Goal: Task Accomplishment & Management: Use online tool/utility

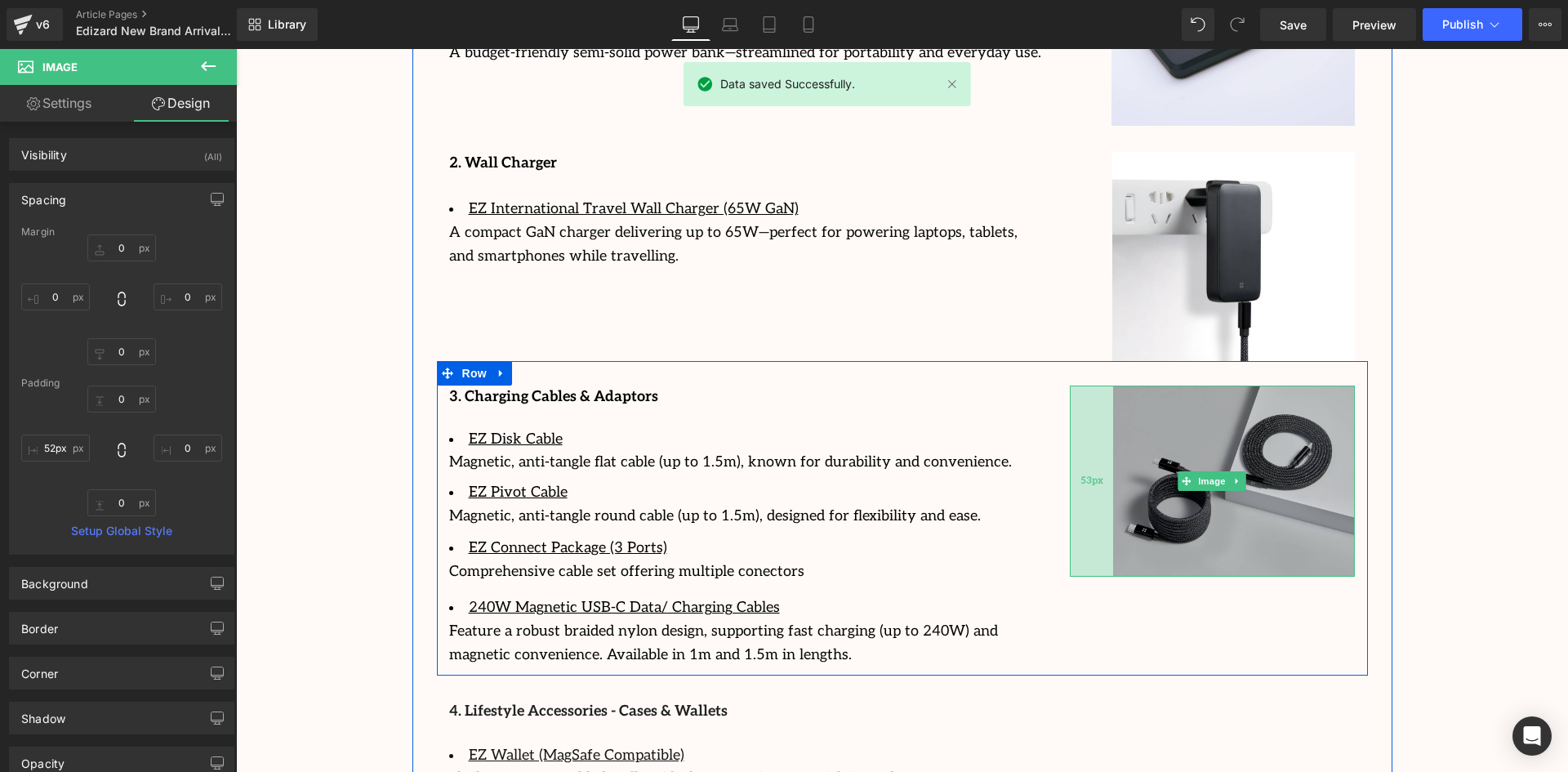
type input "51px"
drag, startPoint x: 1090, startPoint y: 389, endPoint x: 1105, endPoint y: 392, distance: 15.3
click at [1105, 392] on div "51px" at bounding box center [1090, 482] width 41 height 192
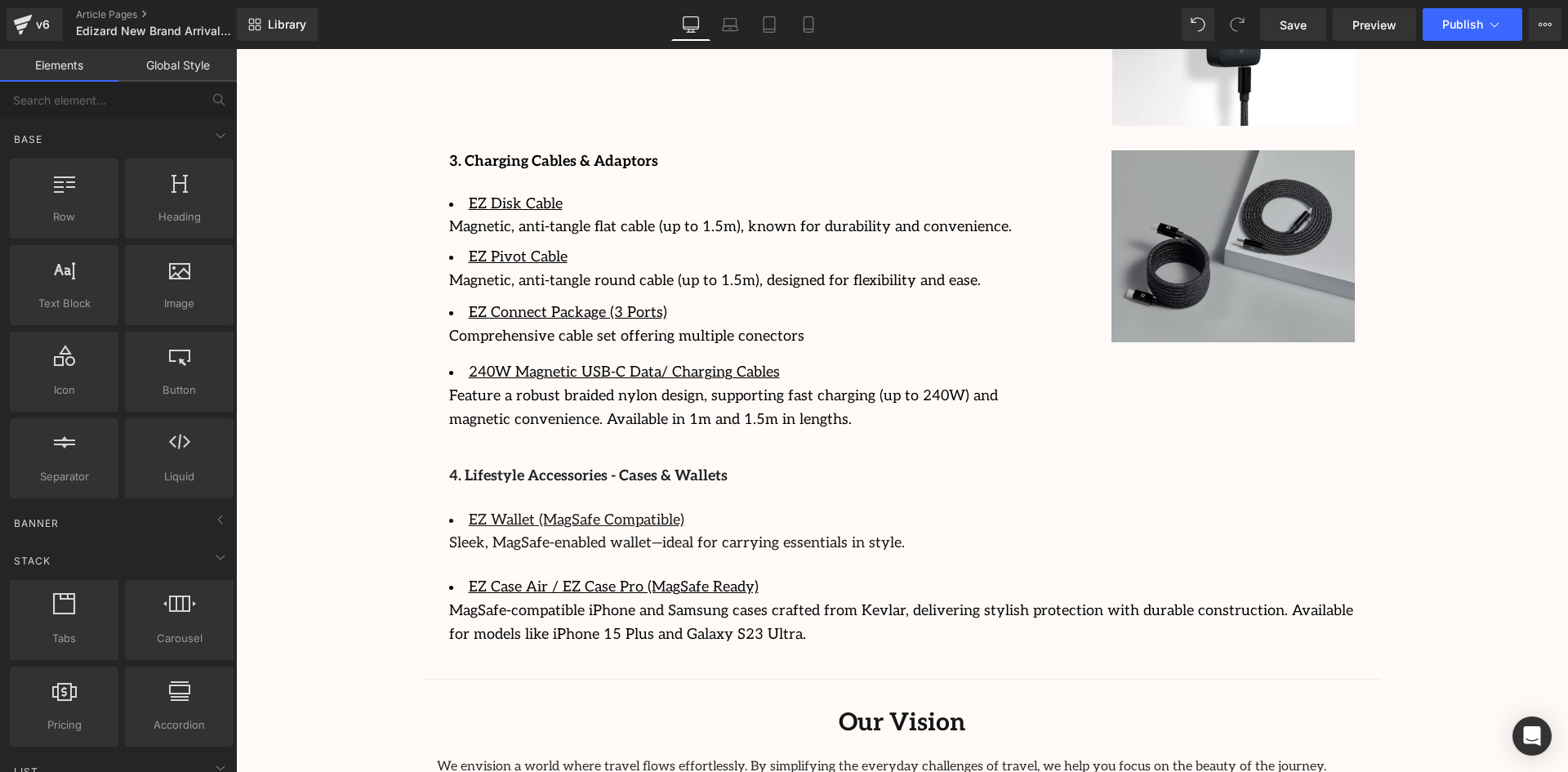
scroll to position [2920, 0]
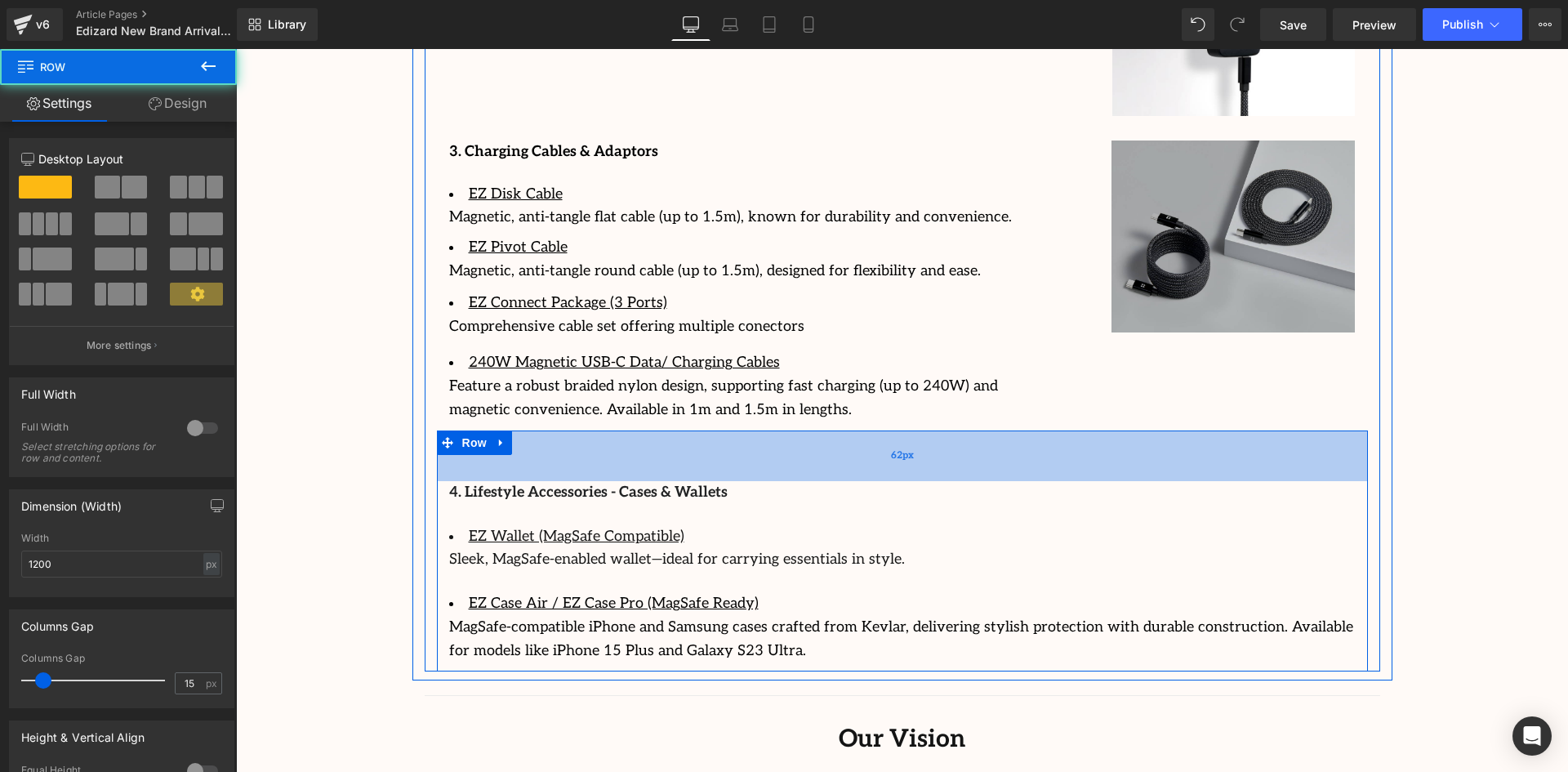
drag, startPoint x: 673, startPoint y: 416, endPoint x: 673, endPoint y: 441, distance: 25.0
click at [673, 441] on div "62px" at bounding box center [902, 455] width 931 height 50
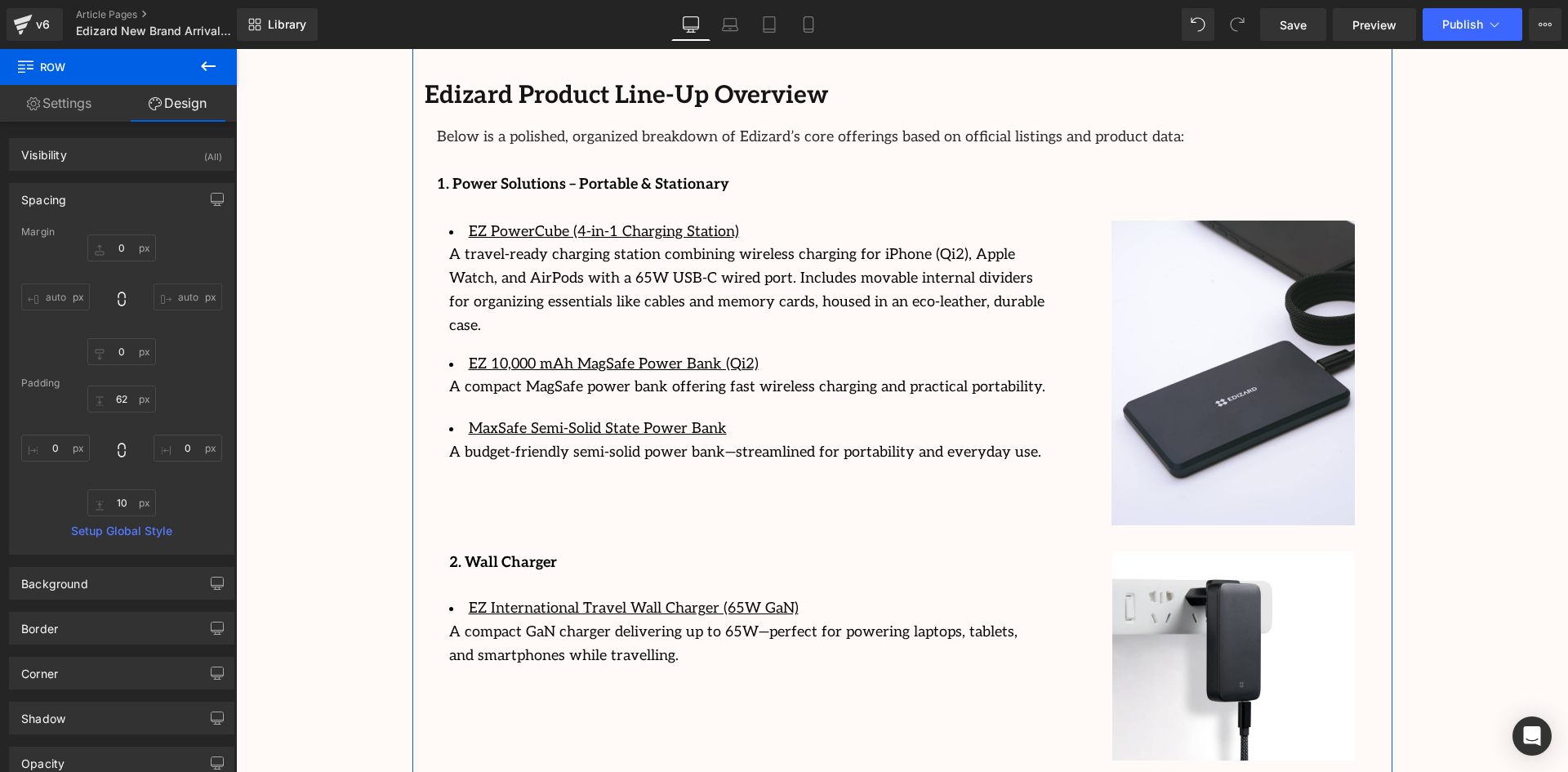
scroll to position [2267, 0]
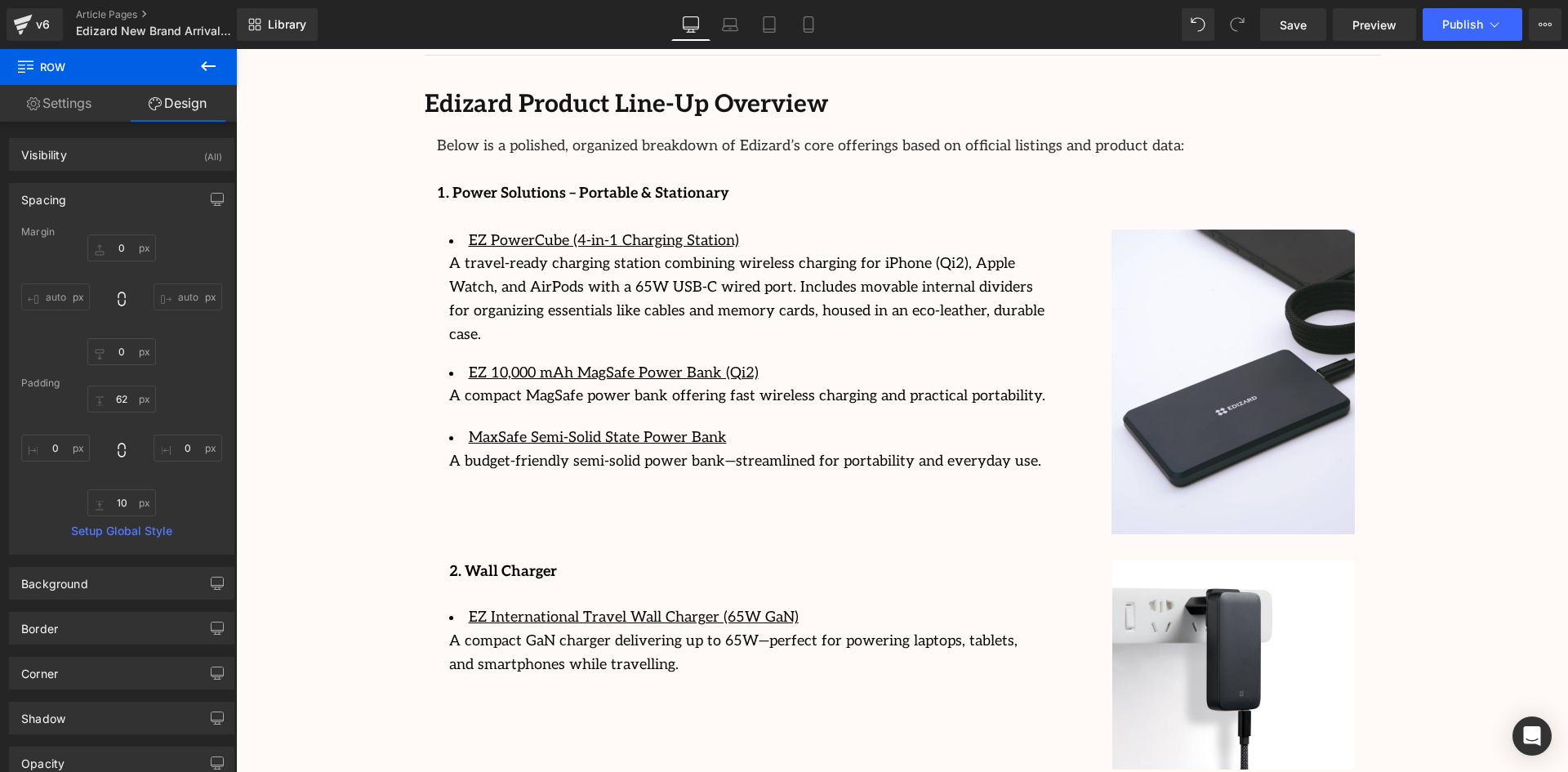
click at [98, 100] on link "Settings" at bounding box center [59, 103] width 118 height 37
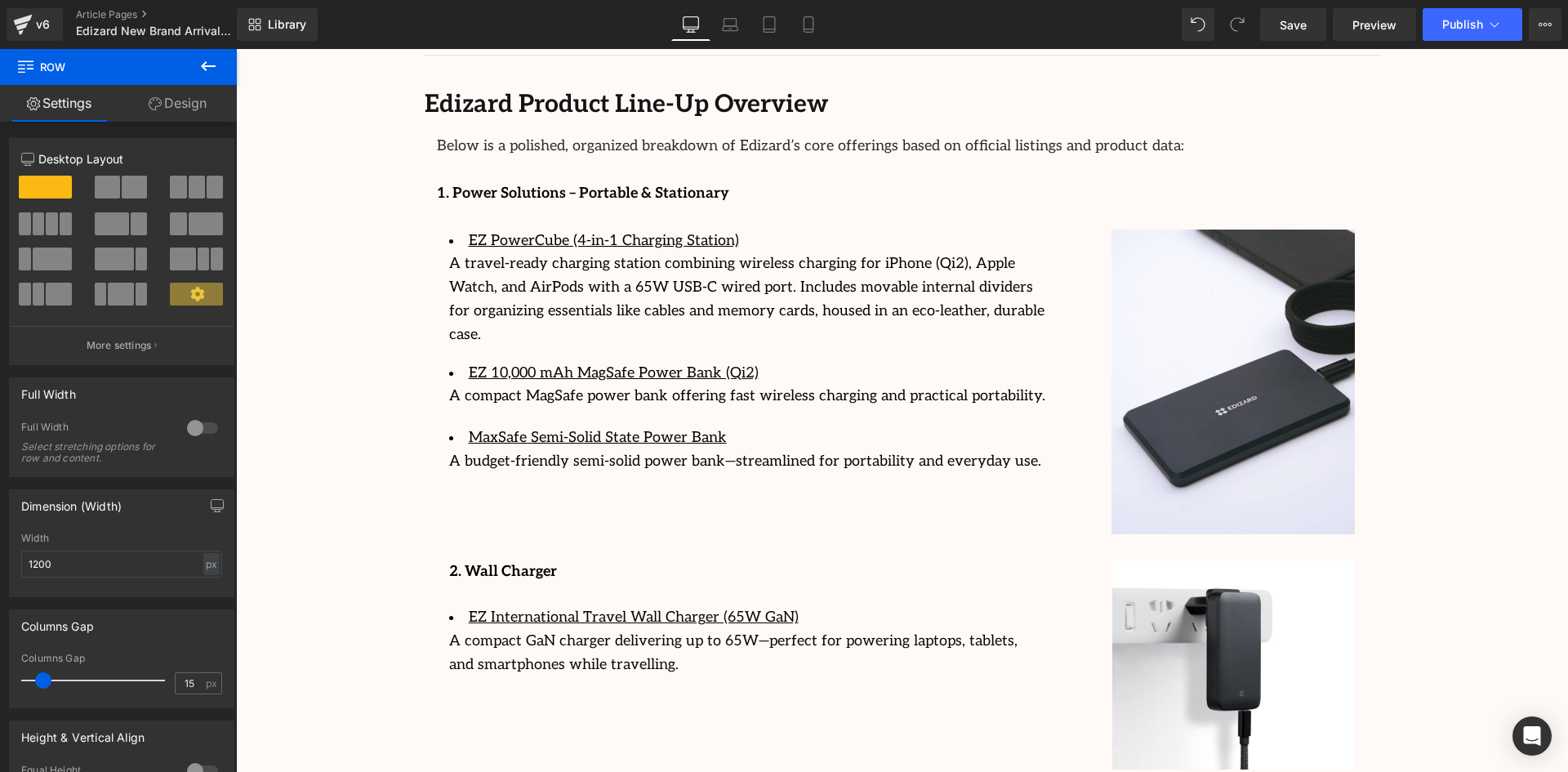
click at [212, 71] on icon at bounding box center [208, 66] width 19 height 19
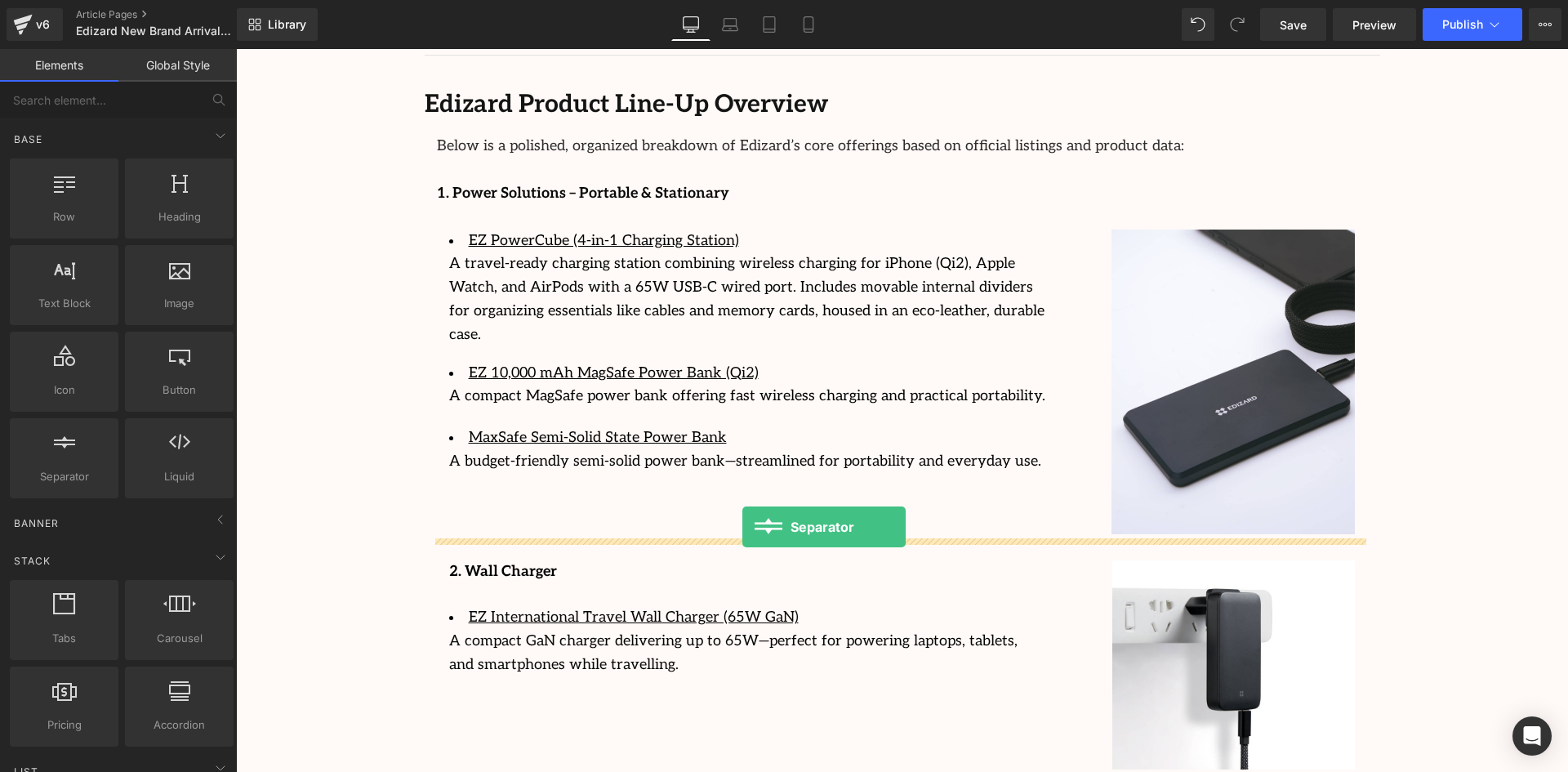
drag, startPoint x: 321, startPoint y: 517, endPoint x: 743, endPoint y: 527, distance: 422.1
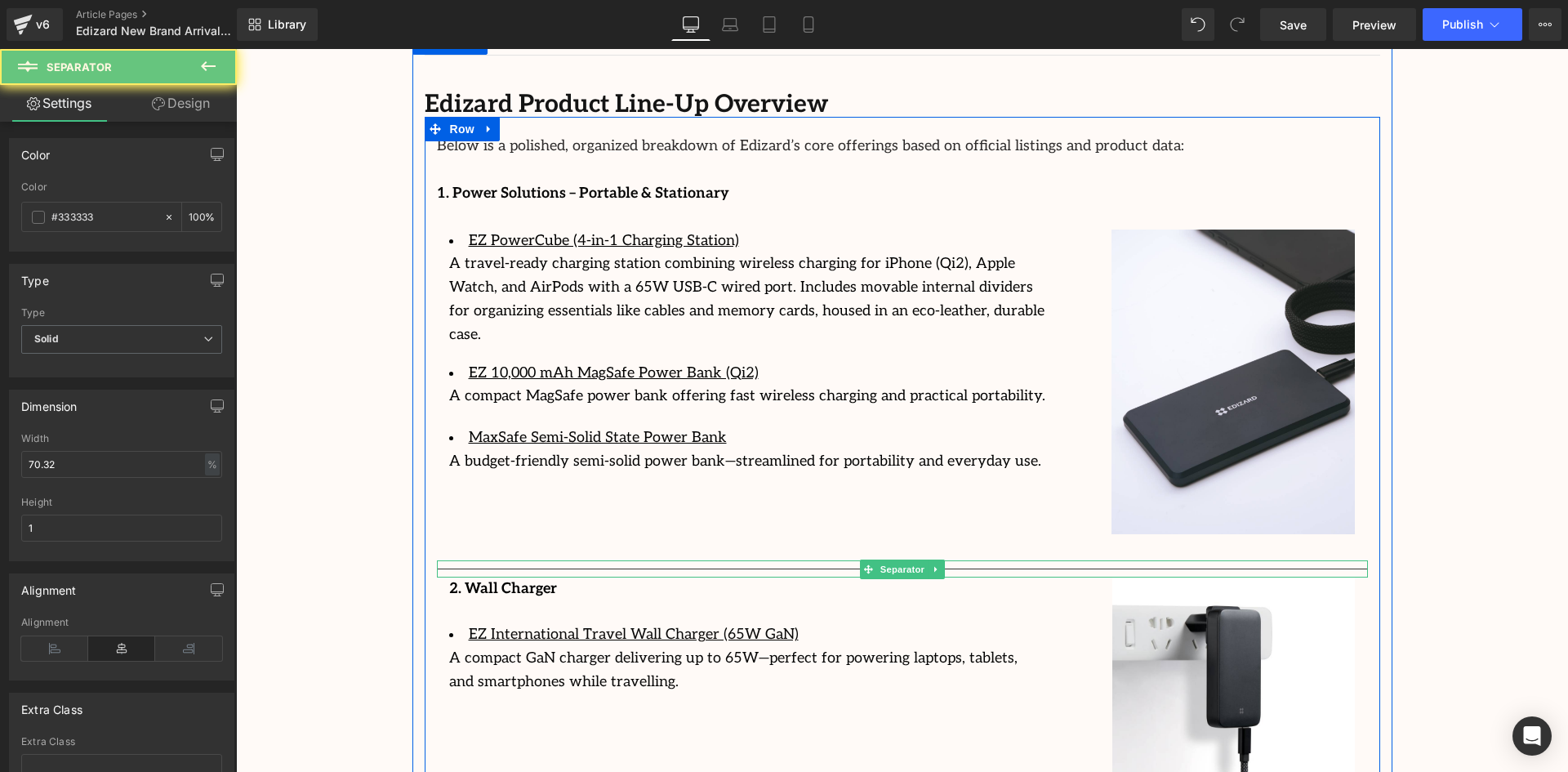
click at [724, 569] on hr at bounding box center [902, 573] width 931 height 9
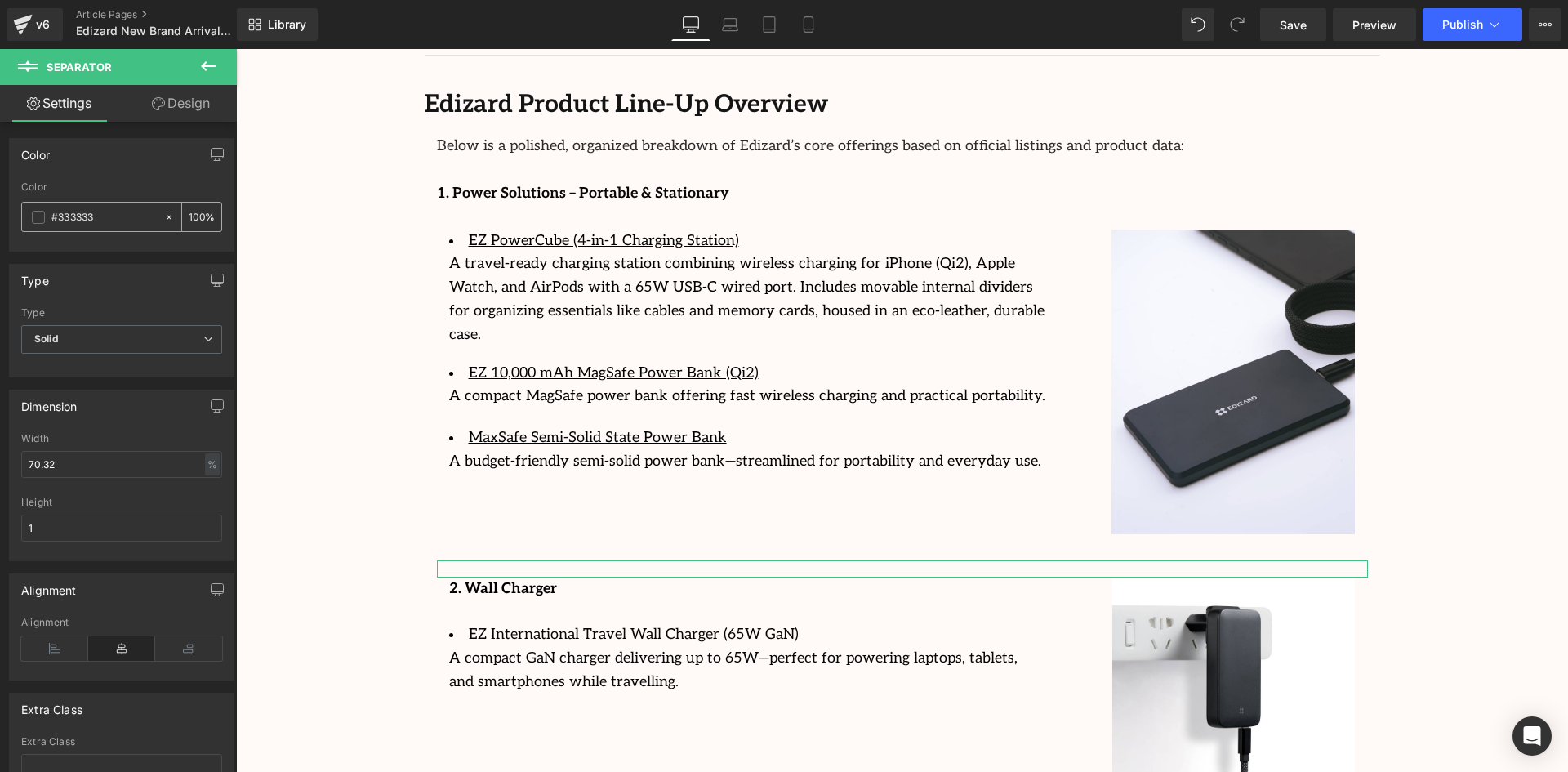
click at [32, 218] on span at bounding box center [38, 217] width 13 height 13
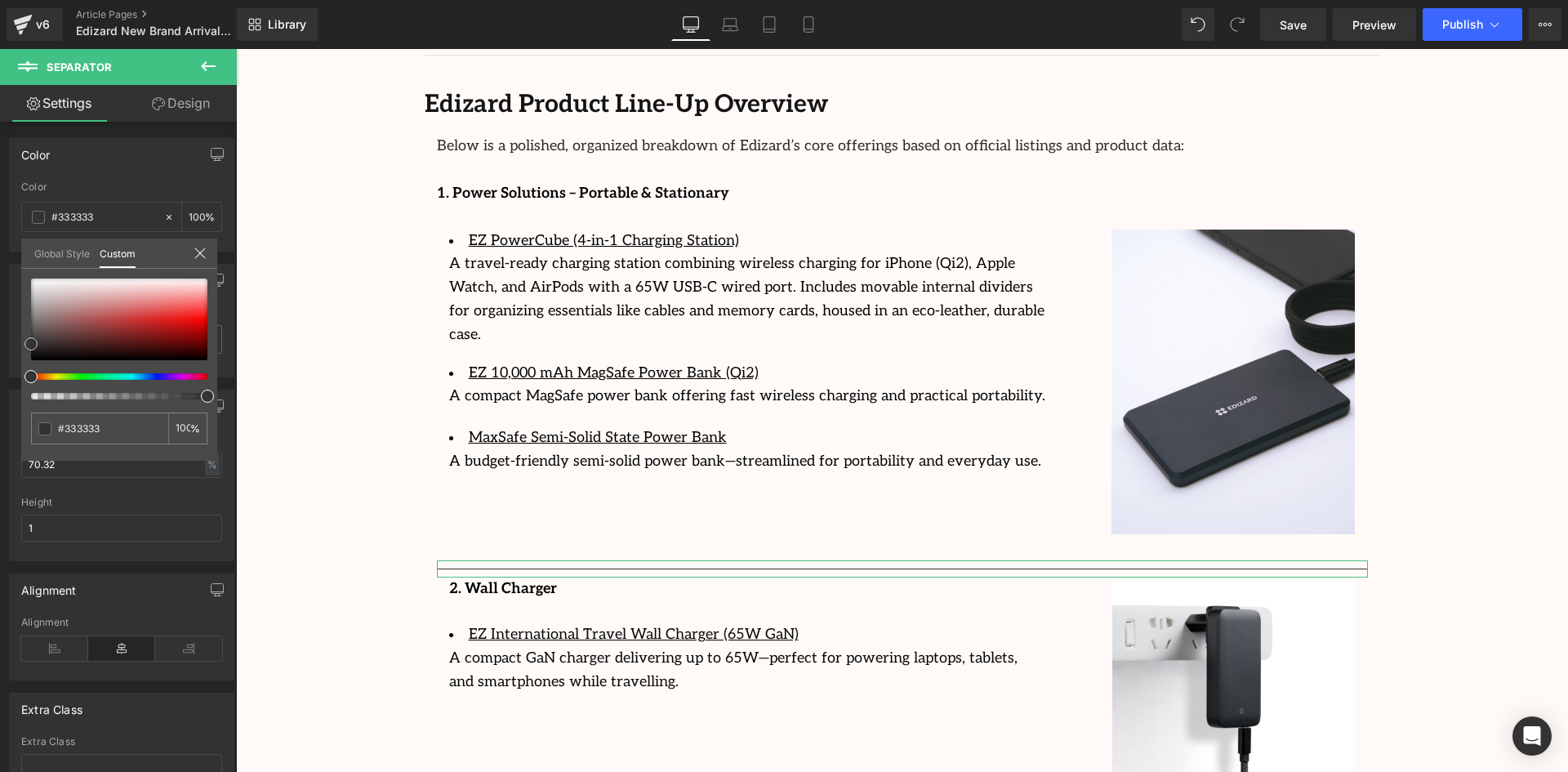
type input "#4e4a4a"
type input "#575555"
type input "#919191"
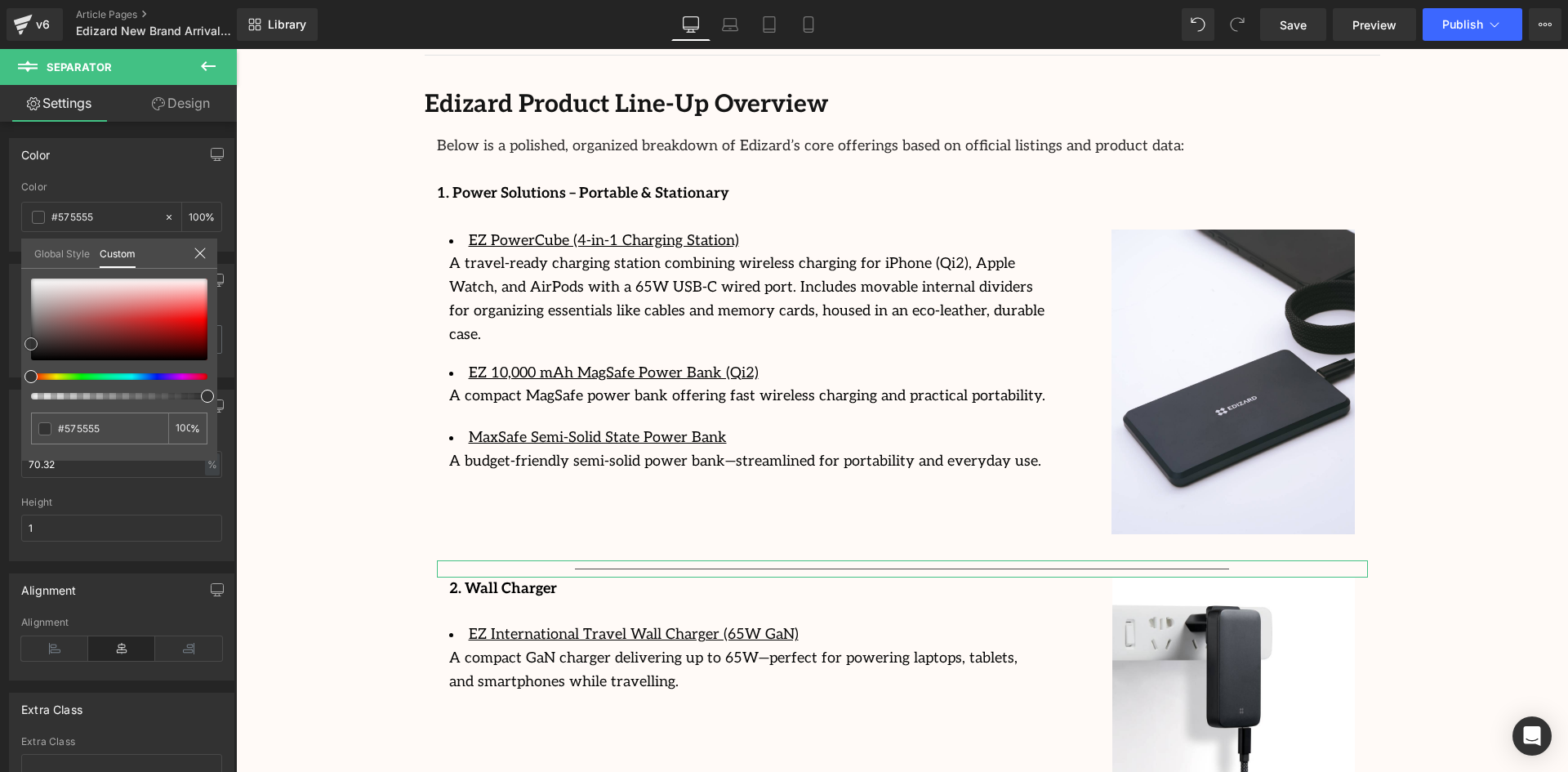
type input "#919191"
type input "#aaaaaa"
type input "#b7b7b7"
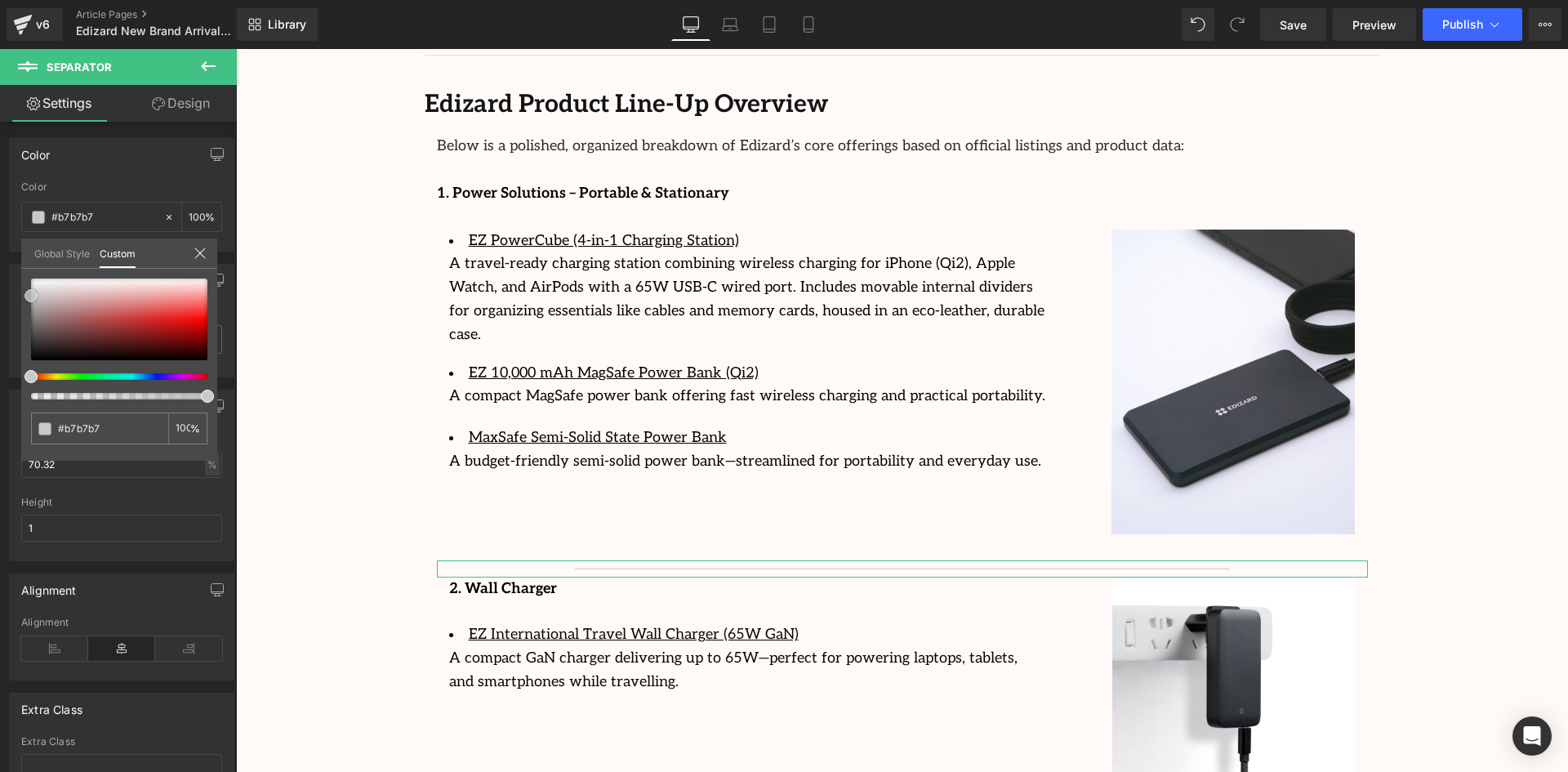
type input "#c6c6c6"
type input "#d6d6d6"
type input "#dddddd"
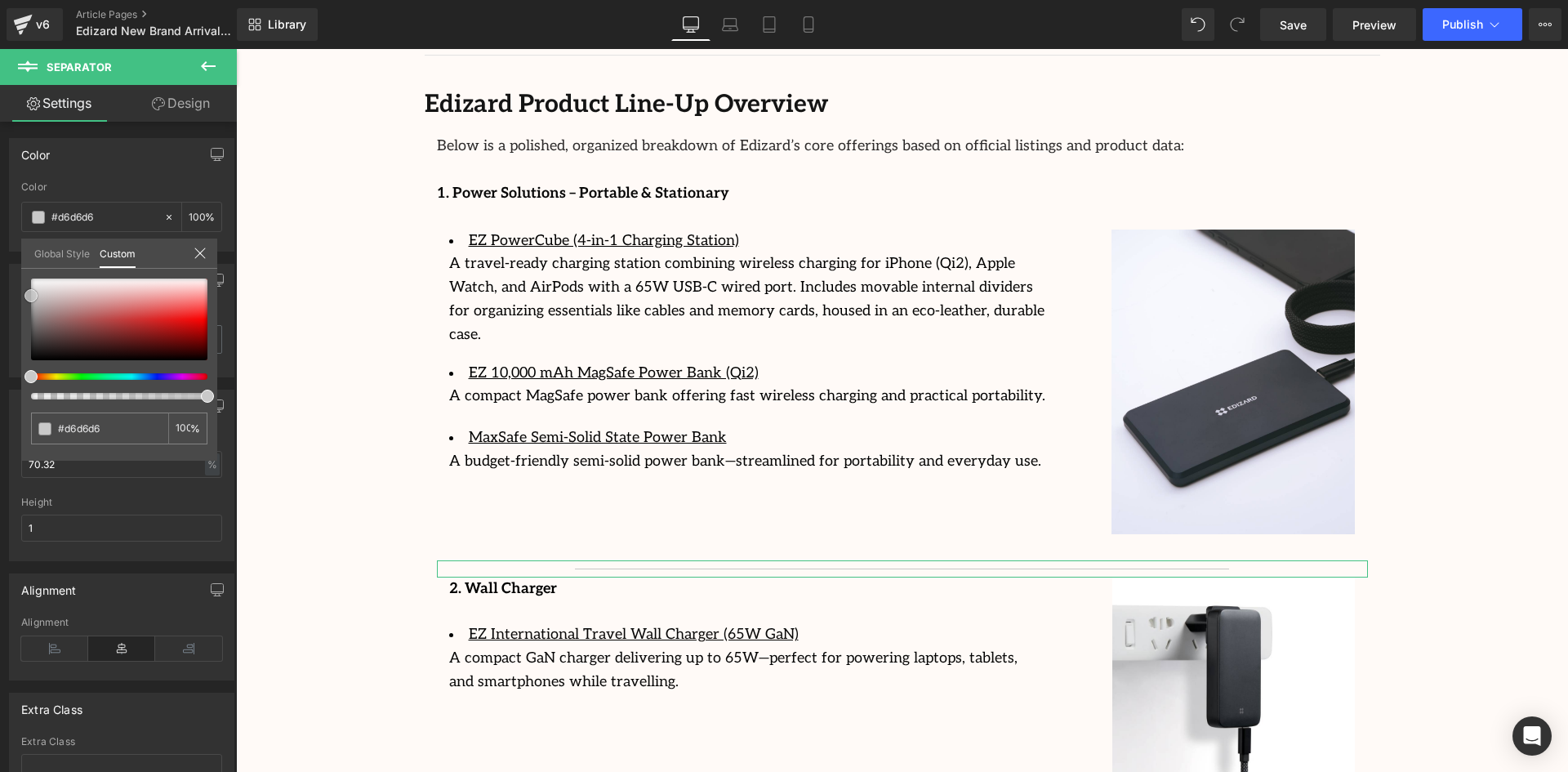
type input "#dddddd"
type input "#cecece"
type input "#bcbcbc"
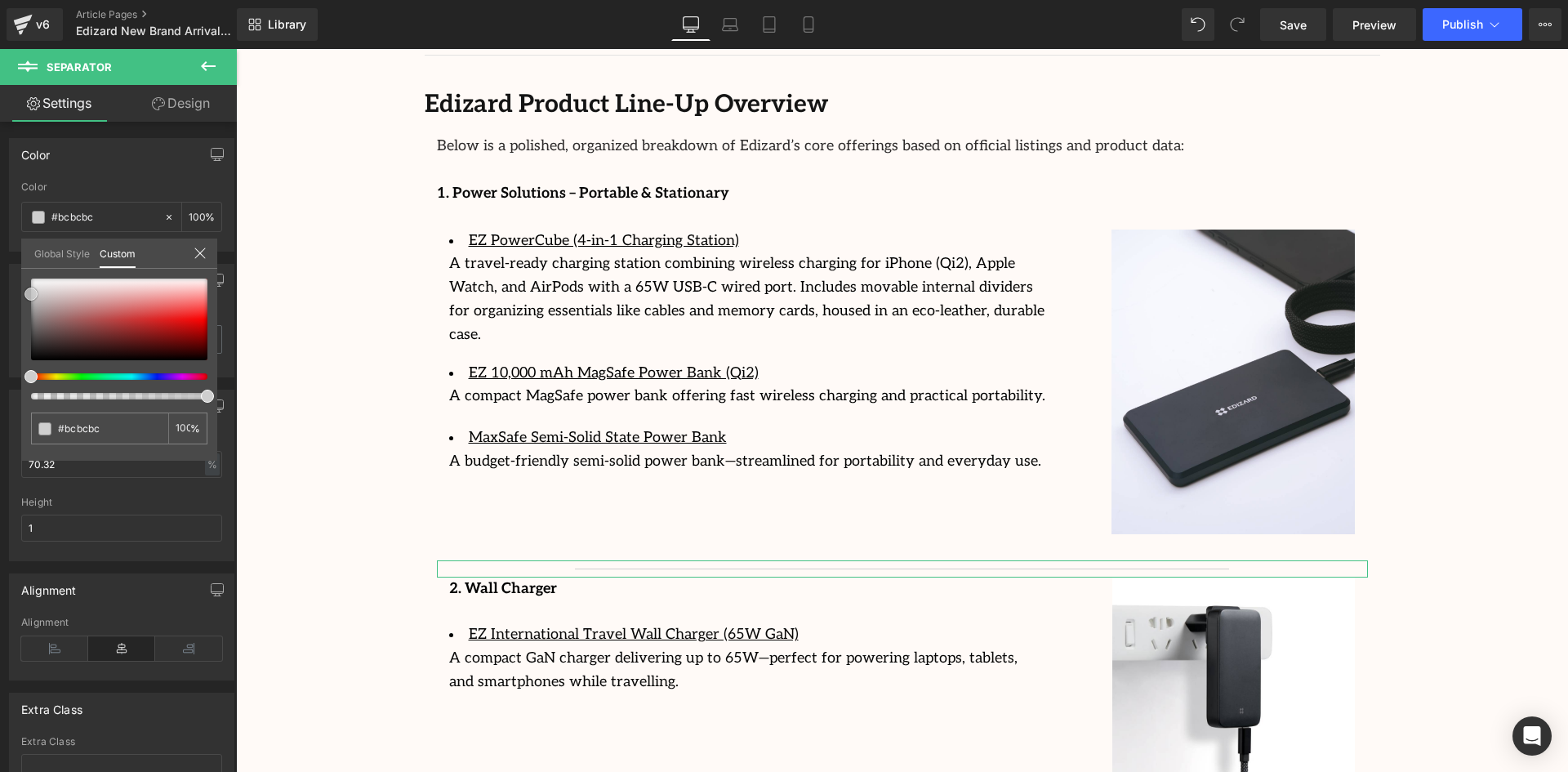
type input "#b5b5b5"
type input "#b7b7b7"
type input "#c9c9c9"
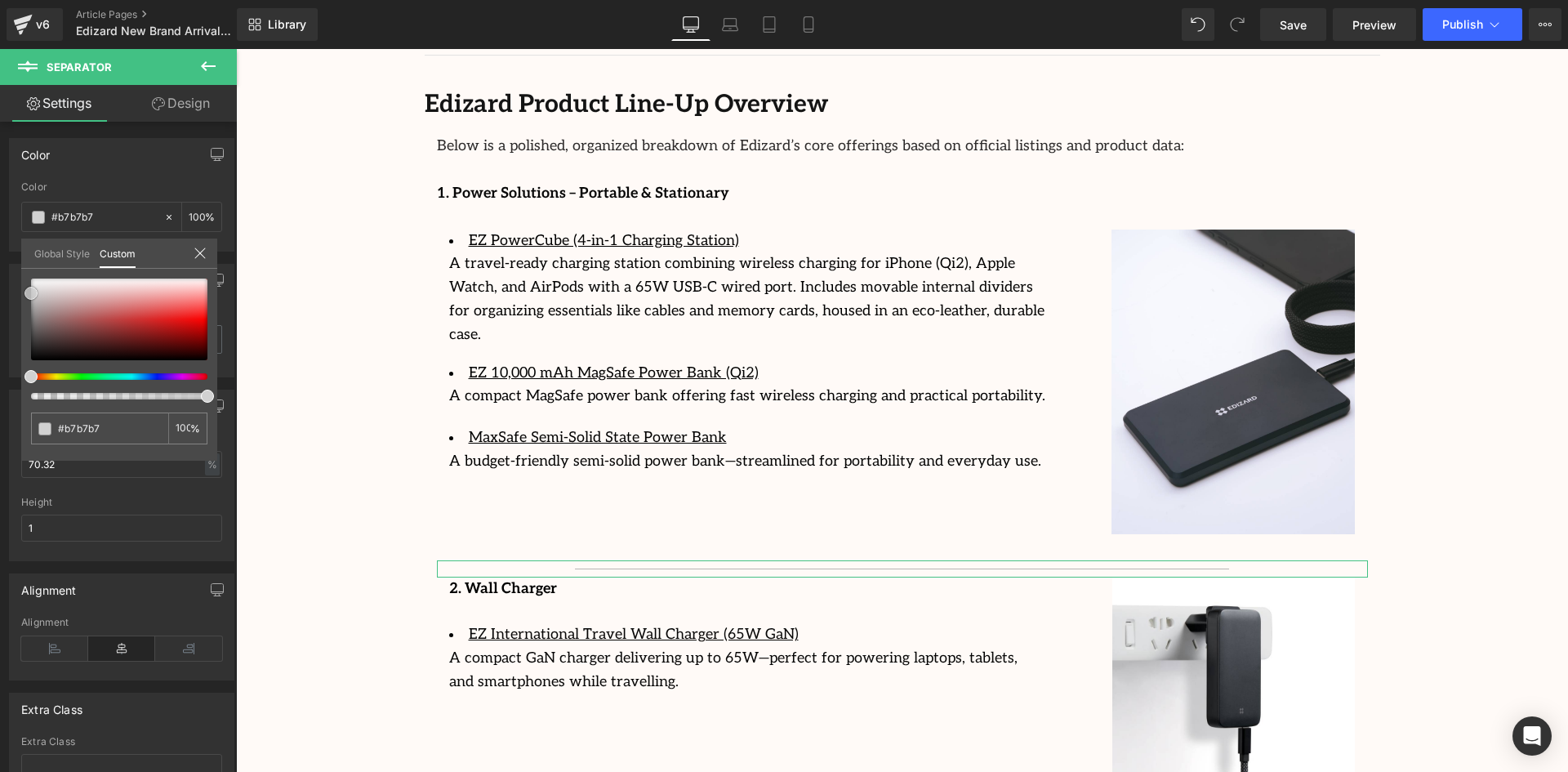
type input "#c9c9c9"
type input "#d1d1d1"
drag, startPoint x: 36, startPoint y: 335, endPoint x: 24, endPoint y: 293, distance: 43.7
click at [24, 293] on div "#d1d1d1 100 %" at bounding box center [119, 369] width 196 height 182
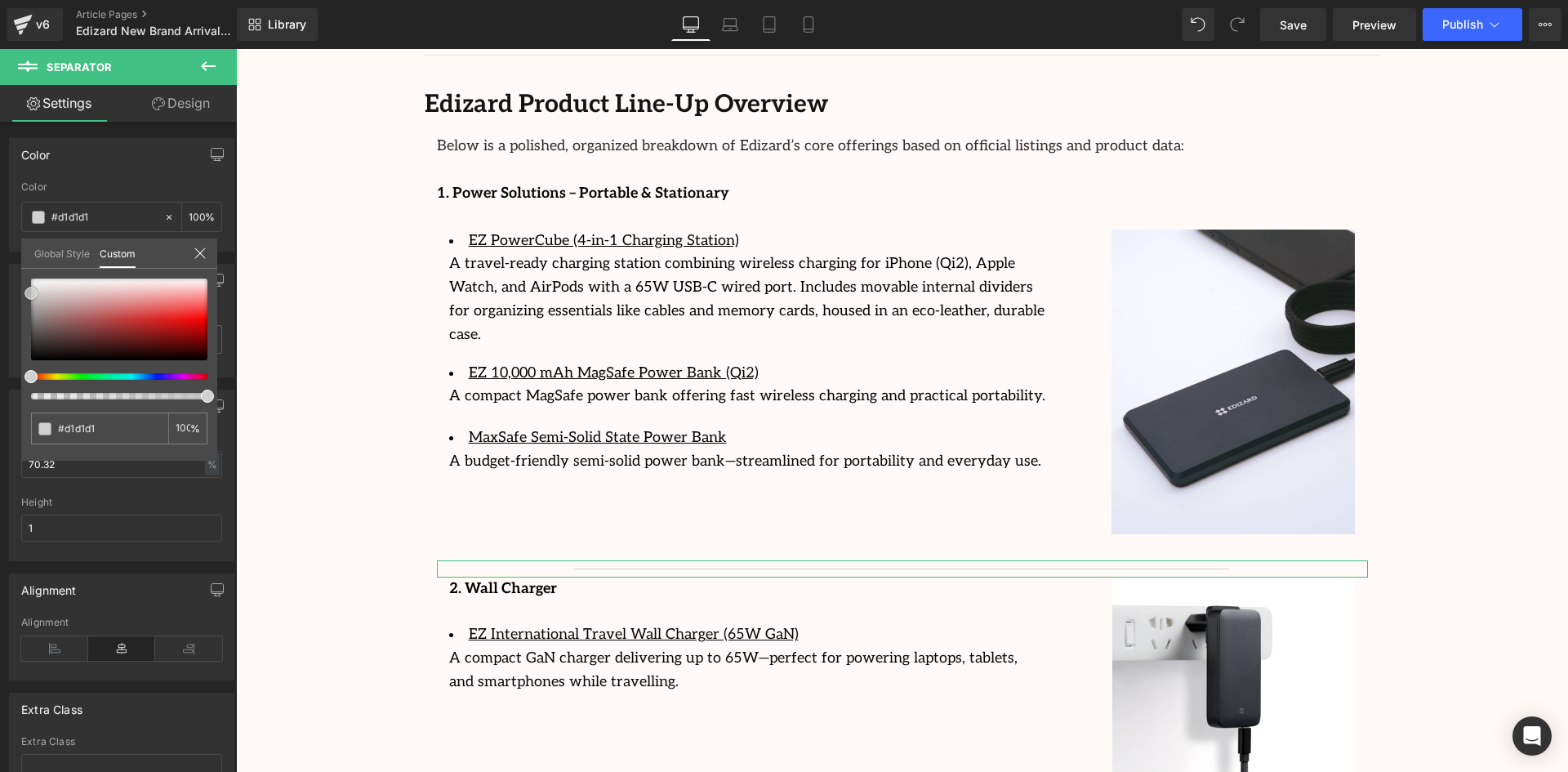
type input "#d3d3d3"
click at [27, 289] on span at bounding box center [31, 292] width 13 height 13
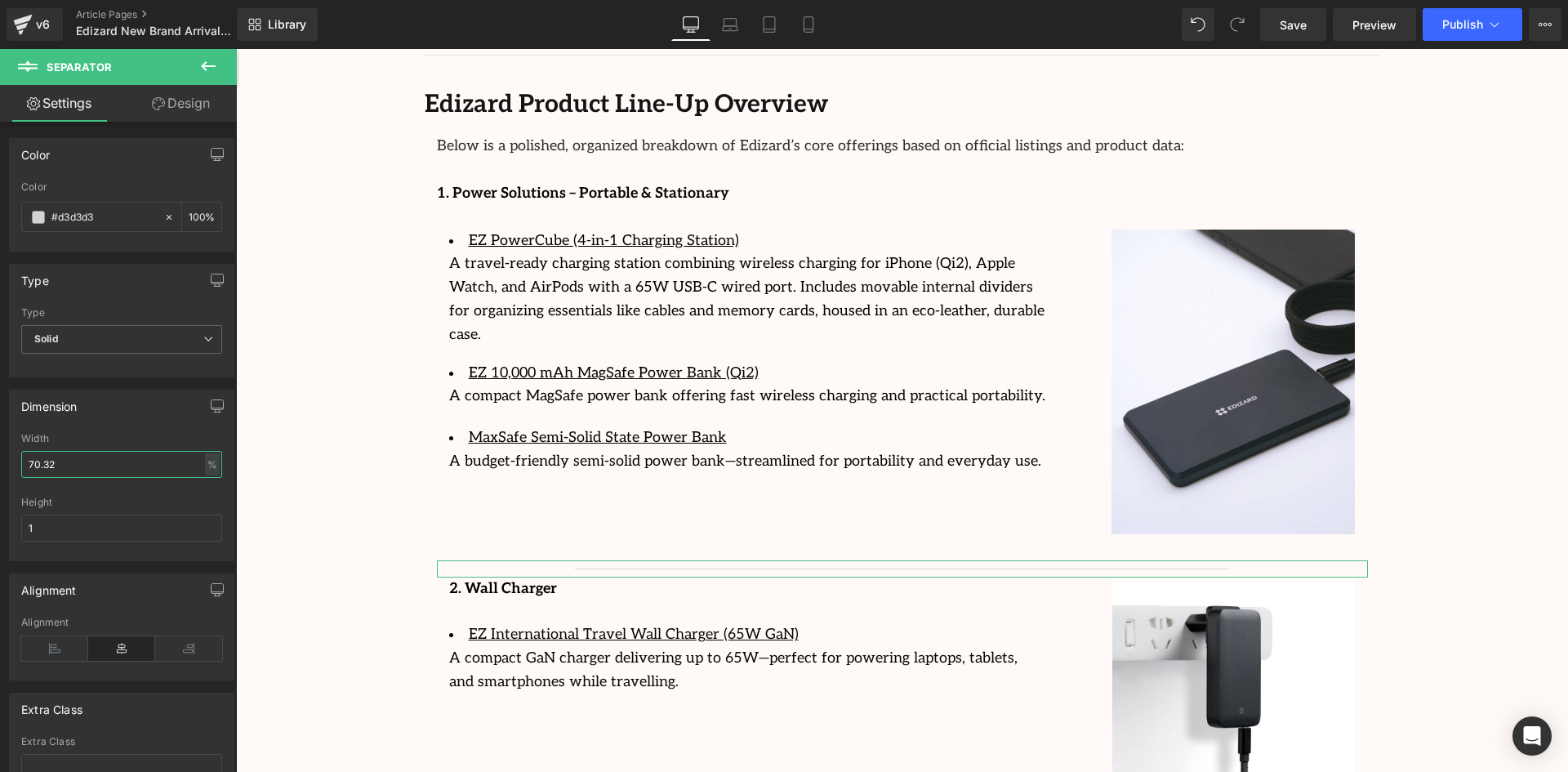
click at [101, 462] on input "70.32" at bounding box center [121, 463] width 201 height 27
click at [85, 462] on input "70.32" at bounding box center [121, 463] width 201 height 27
type input "100"
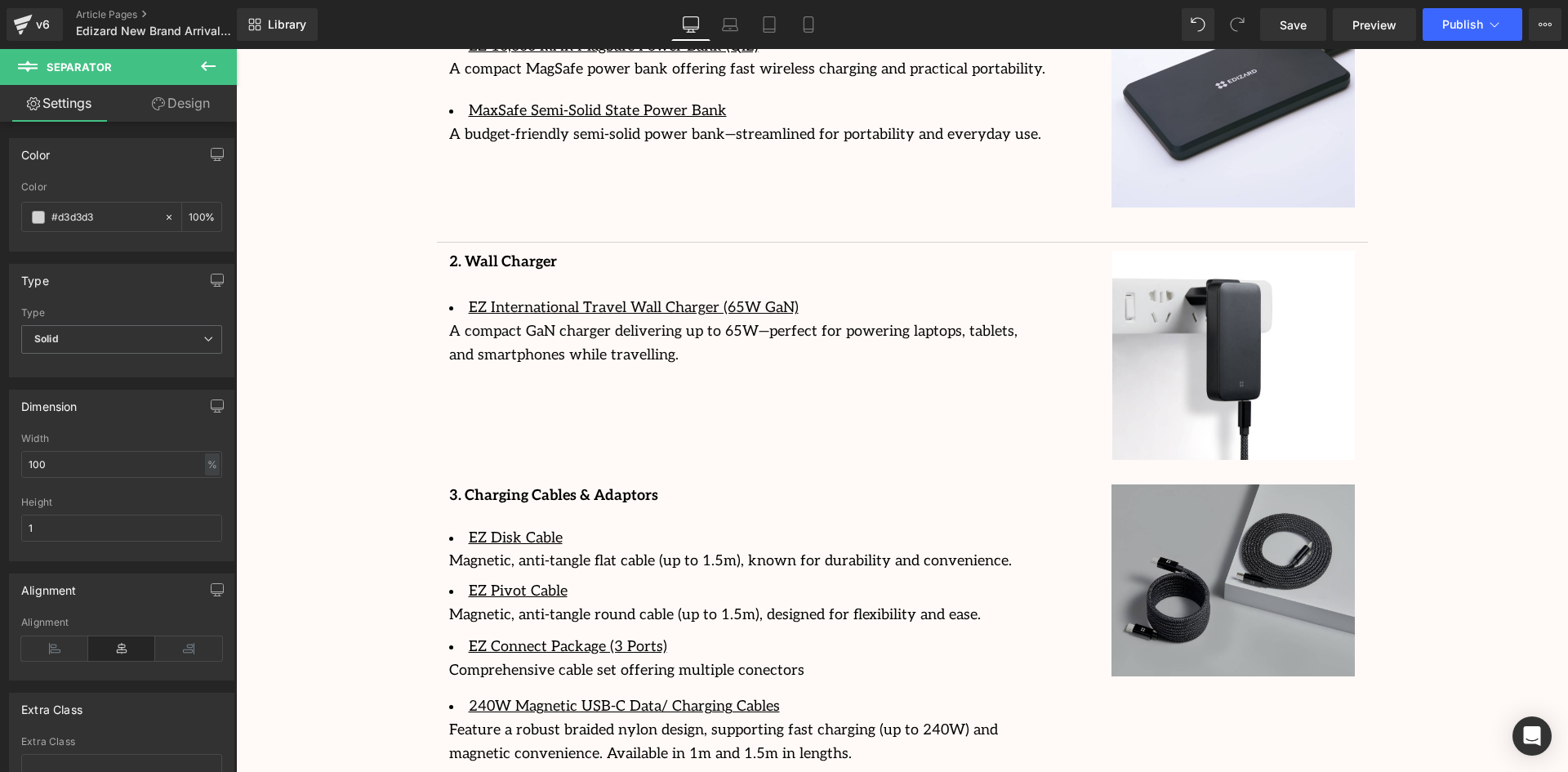
scroll to position [2675, 0]
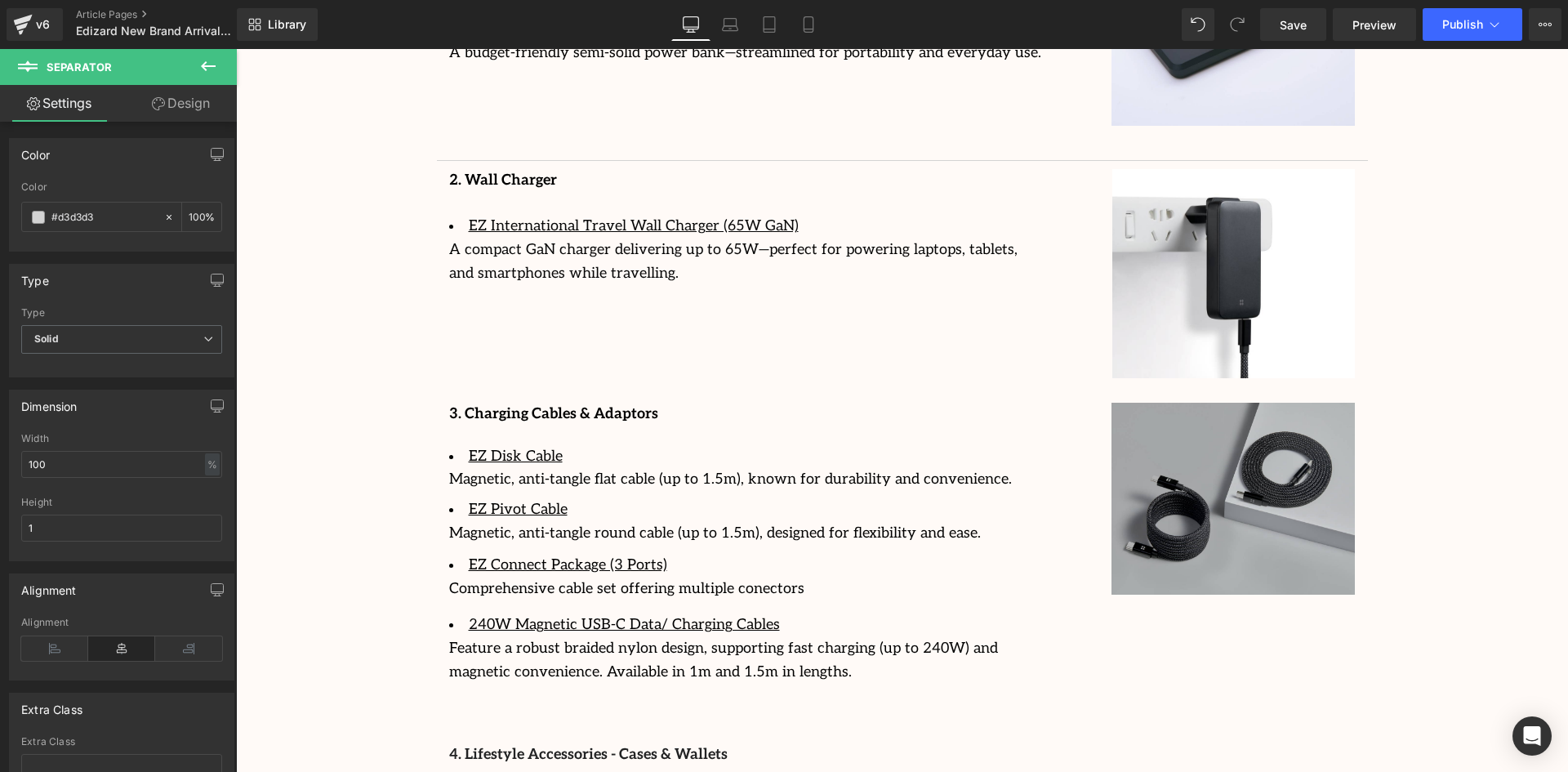
click at [204, 64] on icon at bounding box center [208, 66] width 15 height 10
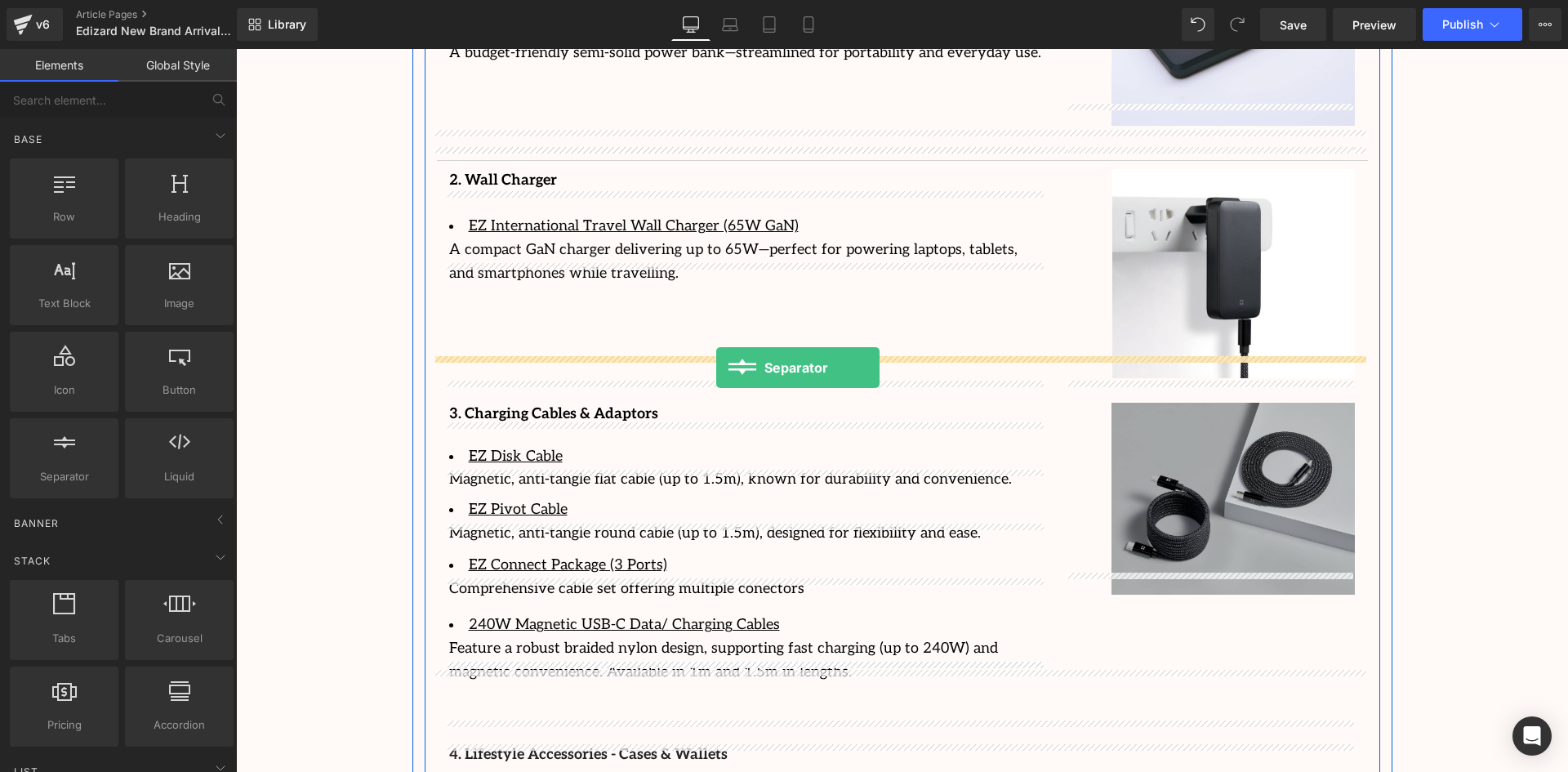
drag, startPoint x: 321, startPoint y: 508, endPoint x: 716, endPoint y: 367, distance: 419.4
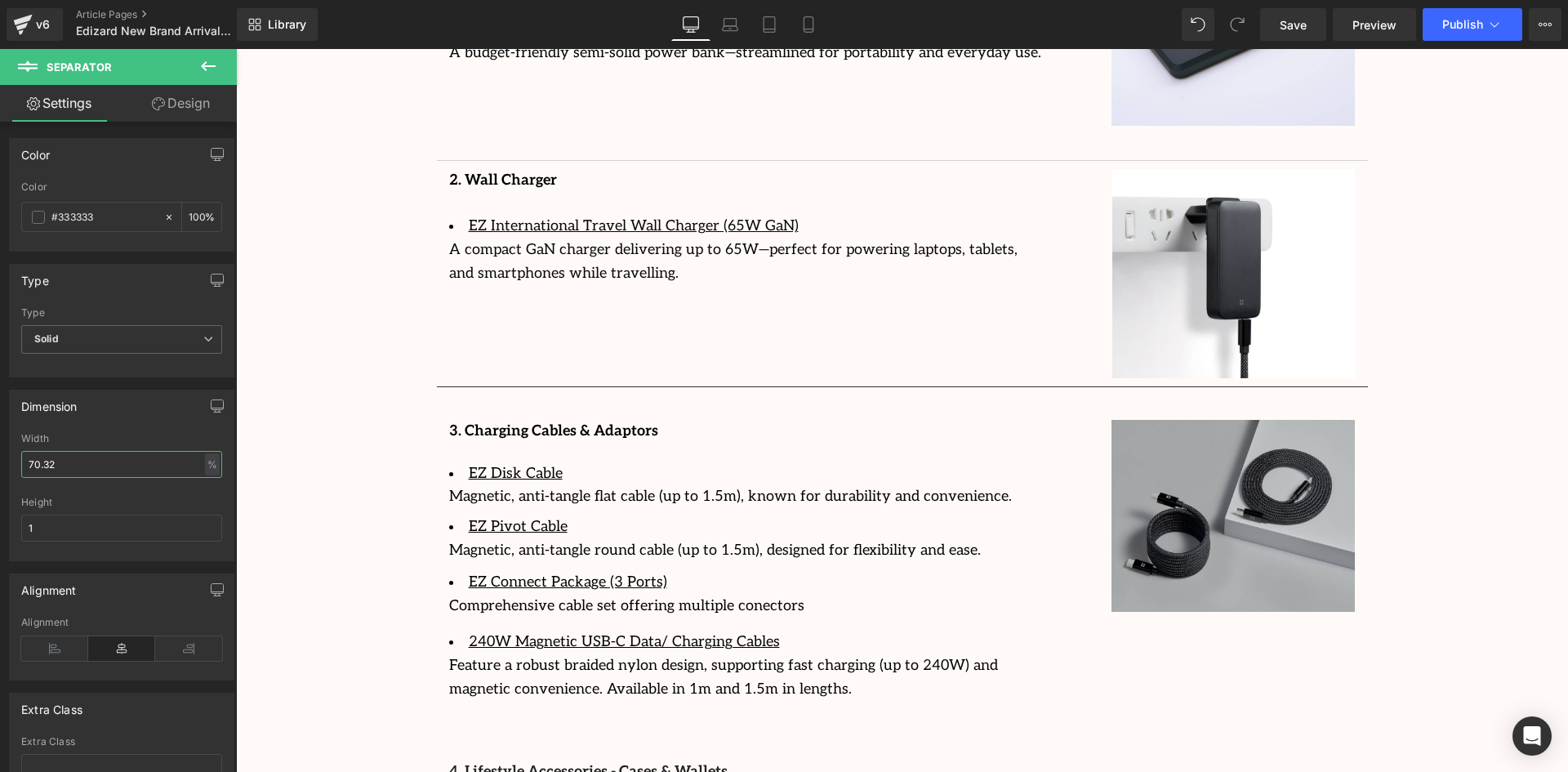
drag, startPoint x: 90, startPoint y: 453, endPoint x: -7, endPoint y: 451, distance: 97.0
click at [0, 451] on html "Separator You are previewing how the will restyle your page. You can not edit E…" at bounding box center [784, 386] width 1568 height 772
type input "100"
click at [42, 220] on span at bounding box center [38, 217] width 13 height 13
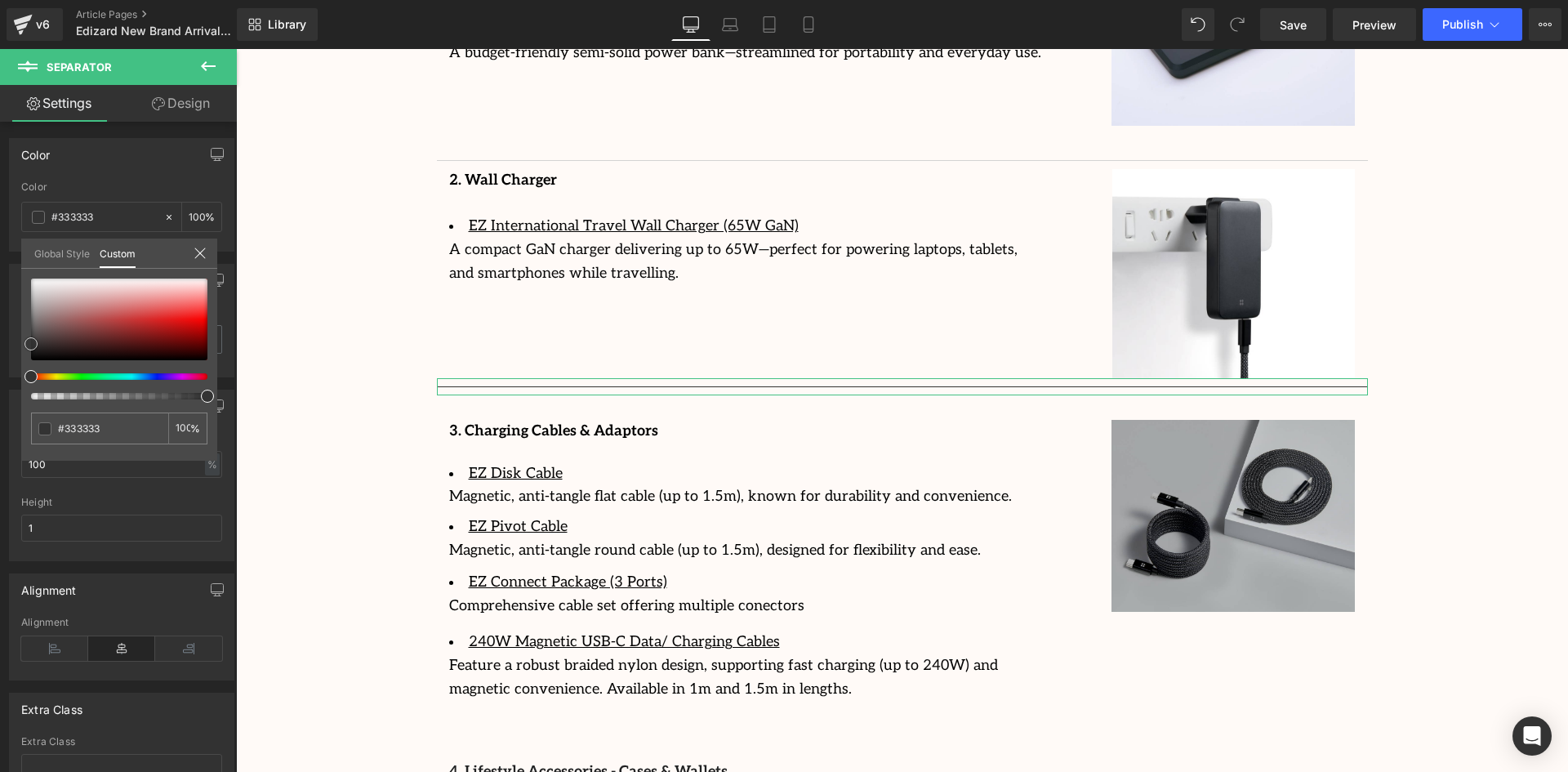
type input "#423c3c"
type input "#453e3e"
type input "#757575"
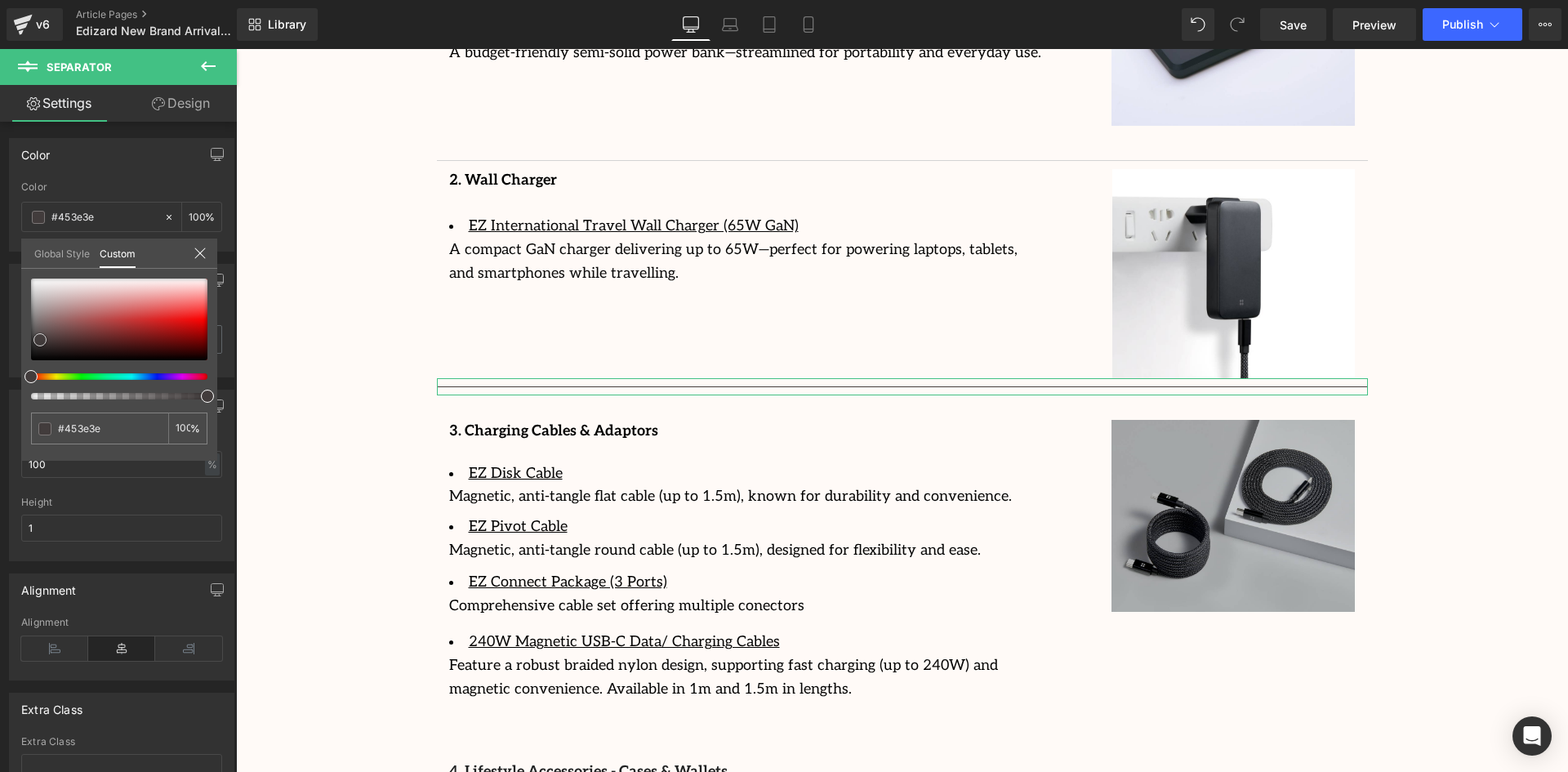
type input "#757575"
type input "#a8a8a8"
type input "#bfbfbf"
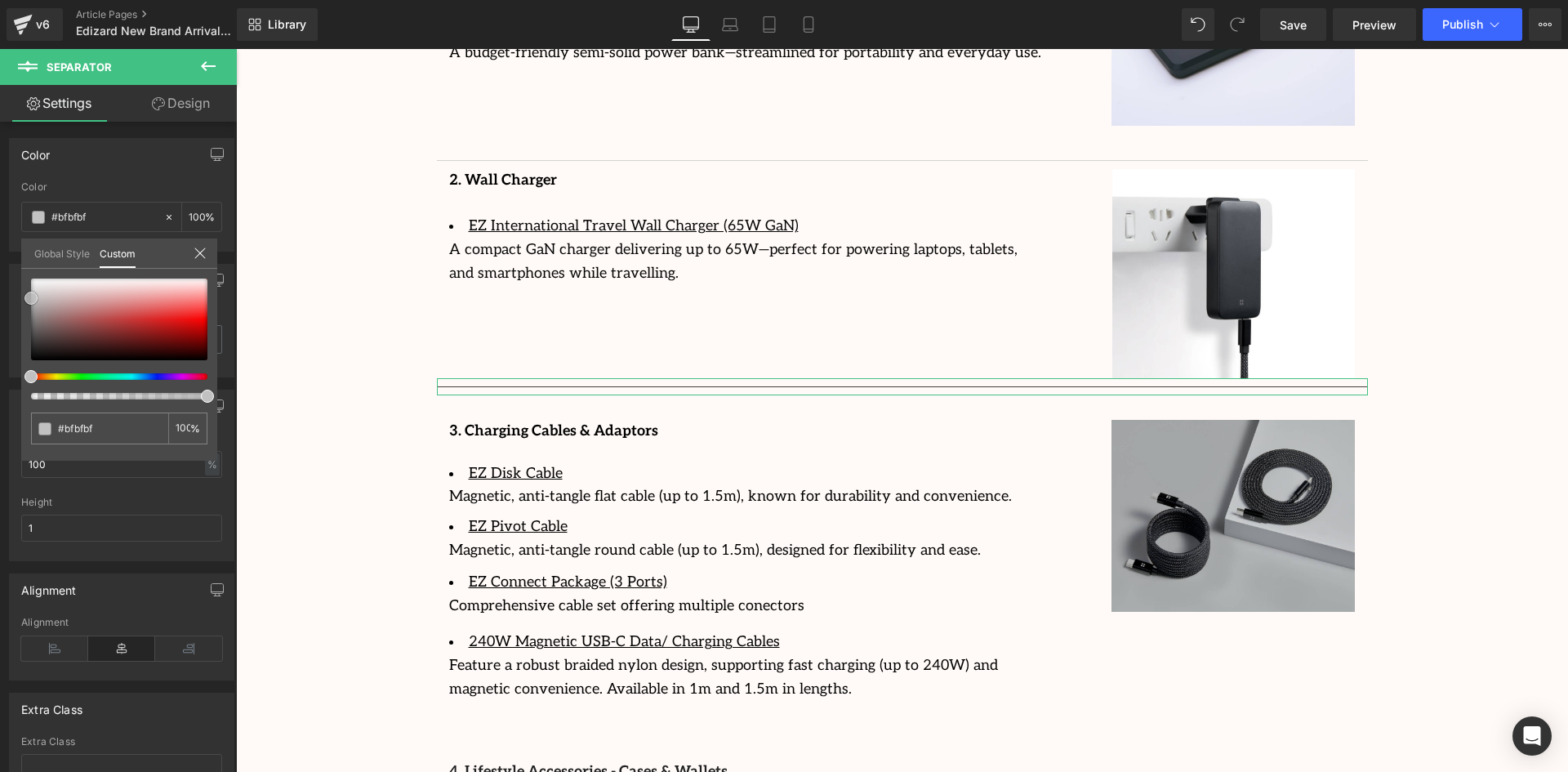
type input "#c1c1c1"
type input "#c4c4c4"
type input "#cccccc"
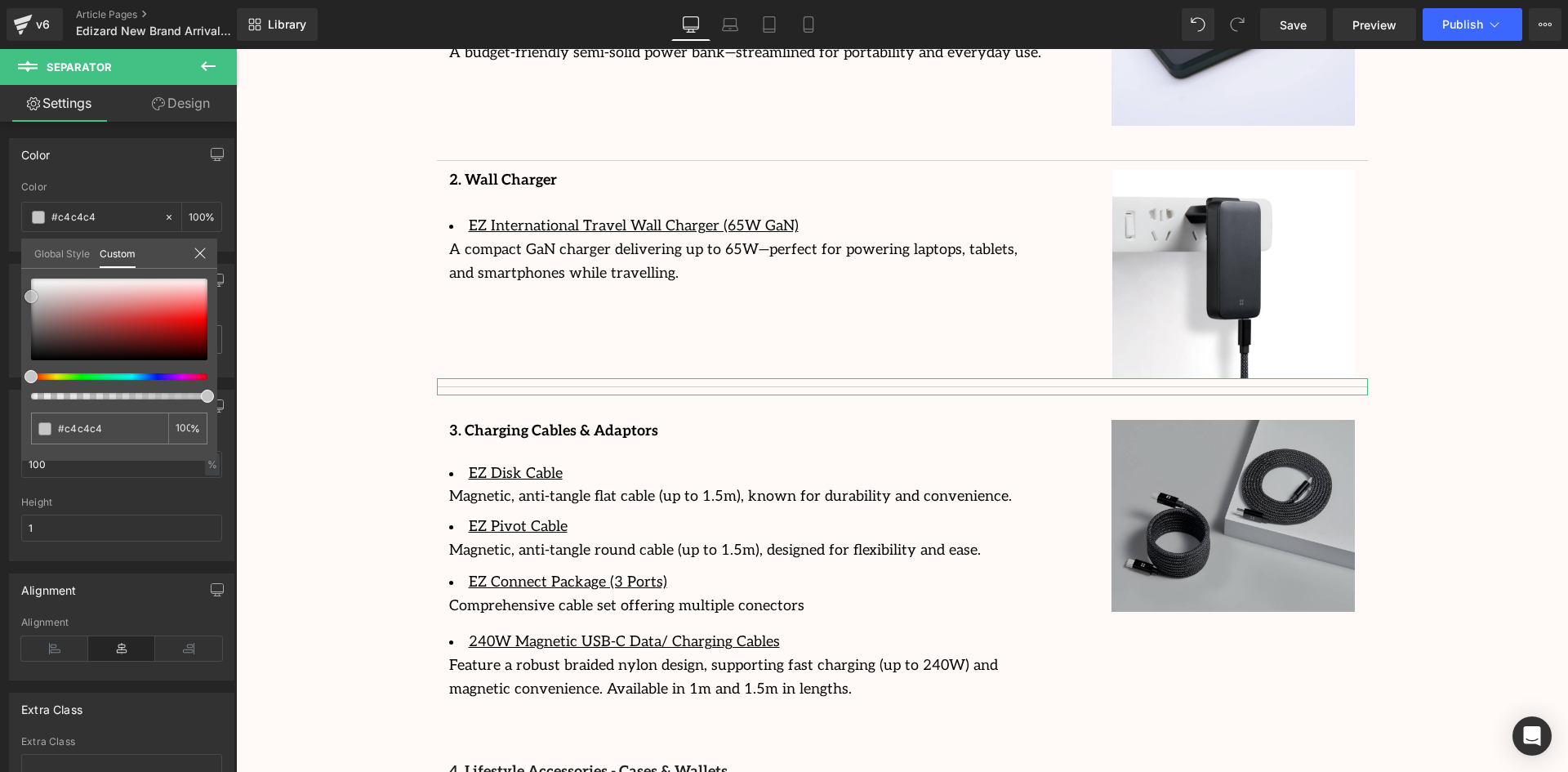
type input "#cccccc"
type input "#d3d3d3"
type input "#d1d1d1"
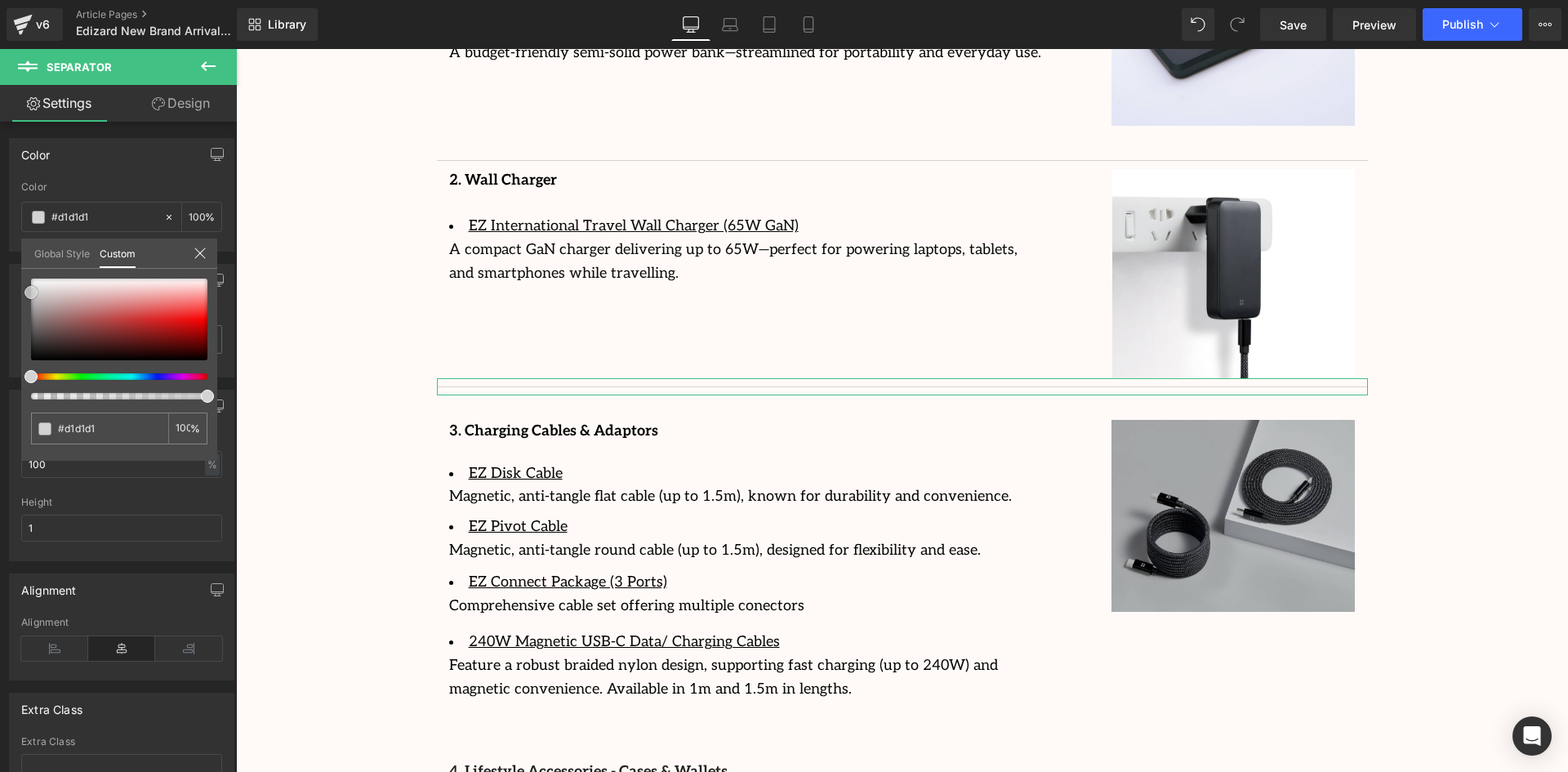
type input "#cecece"
drag, startPoint x: 40, startPoint y: 340, endPoint x: 26, endPoint y: 294, distance: 48.1
click at [31, 294] on div at bounding box center [119, 319] width 177 height 82
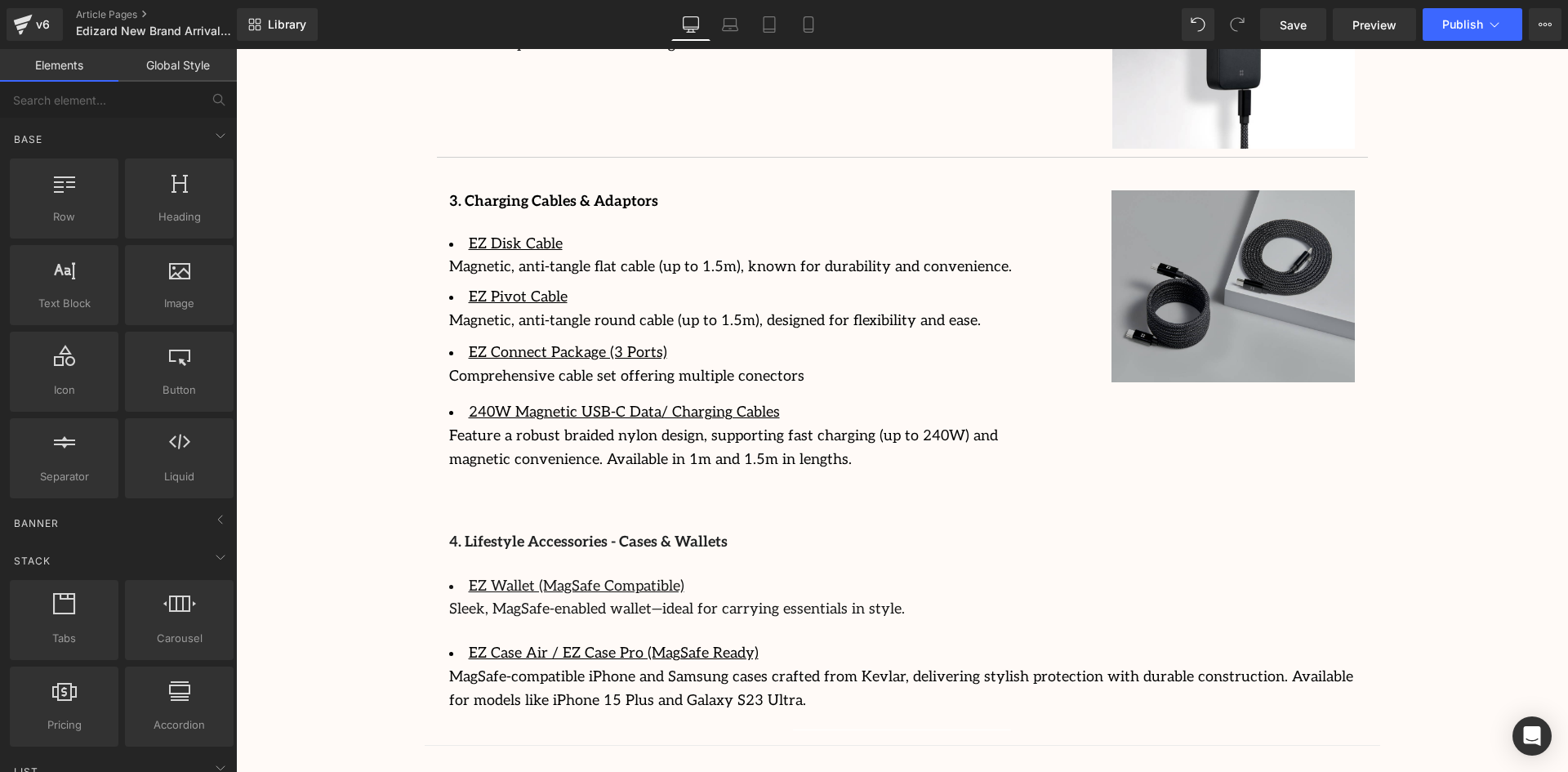
scroll to position [2920, 0]
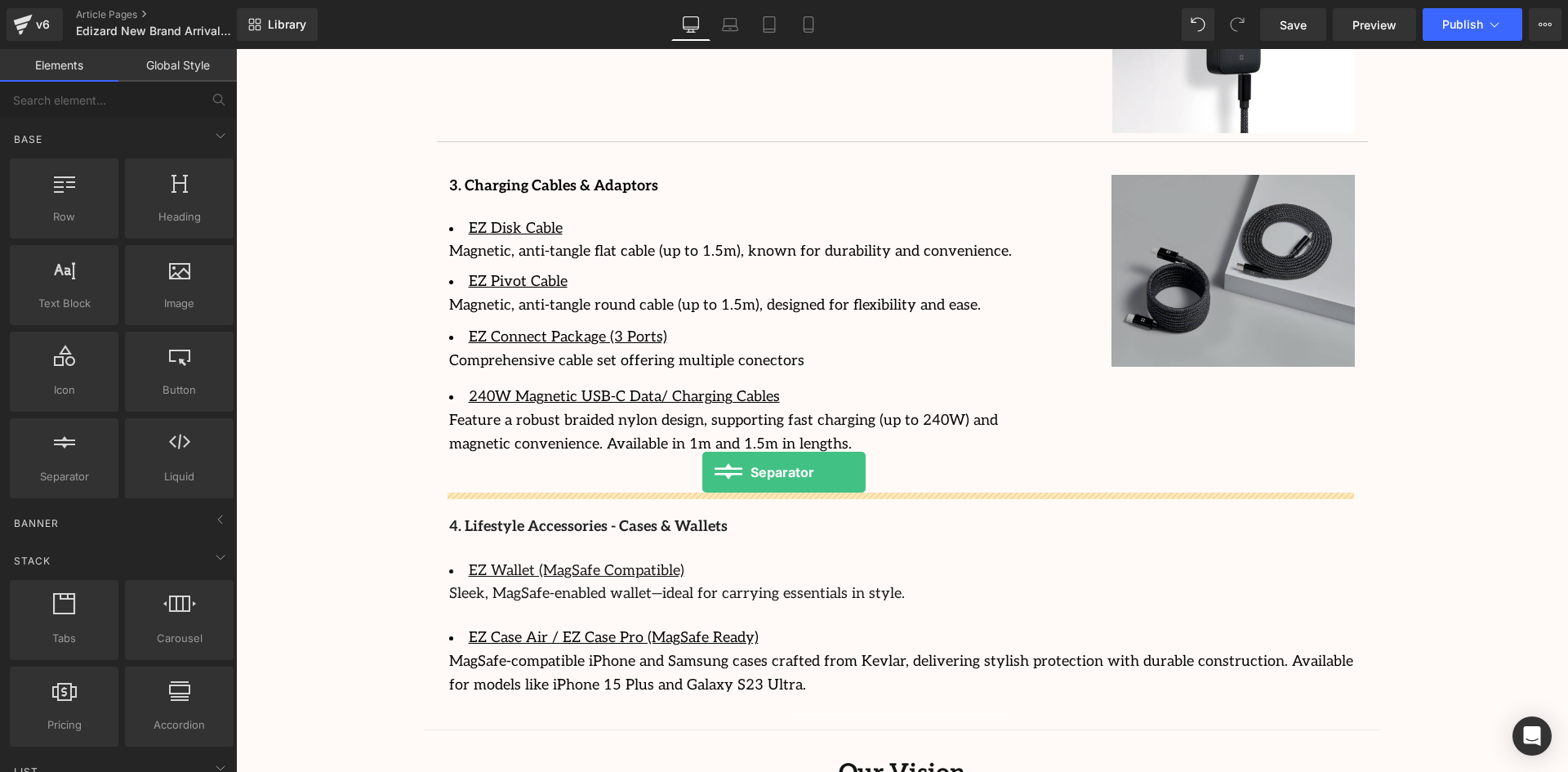
drag, startPoint x: 462, startPoint y: 516, endPoint x: 702, endPoint y: 472, distance: 244.0
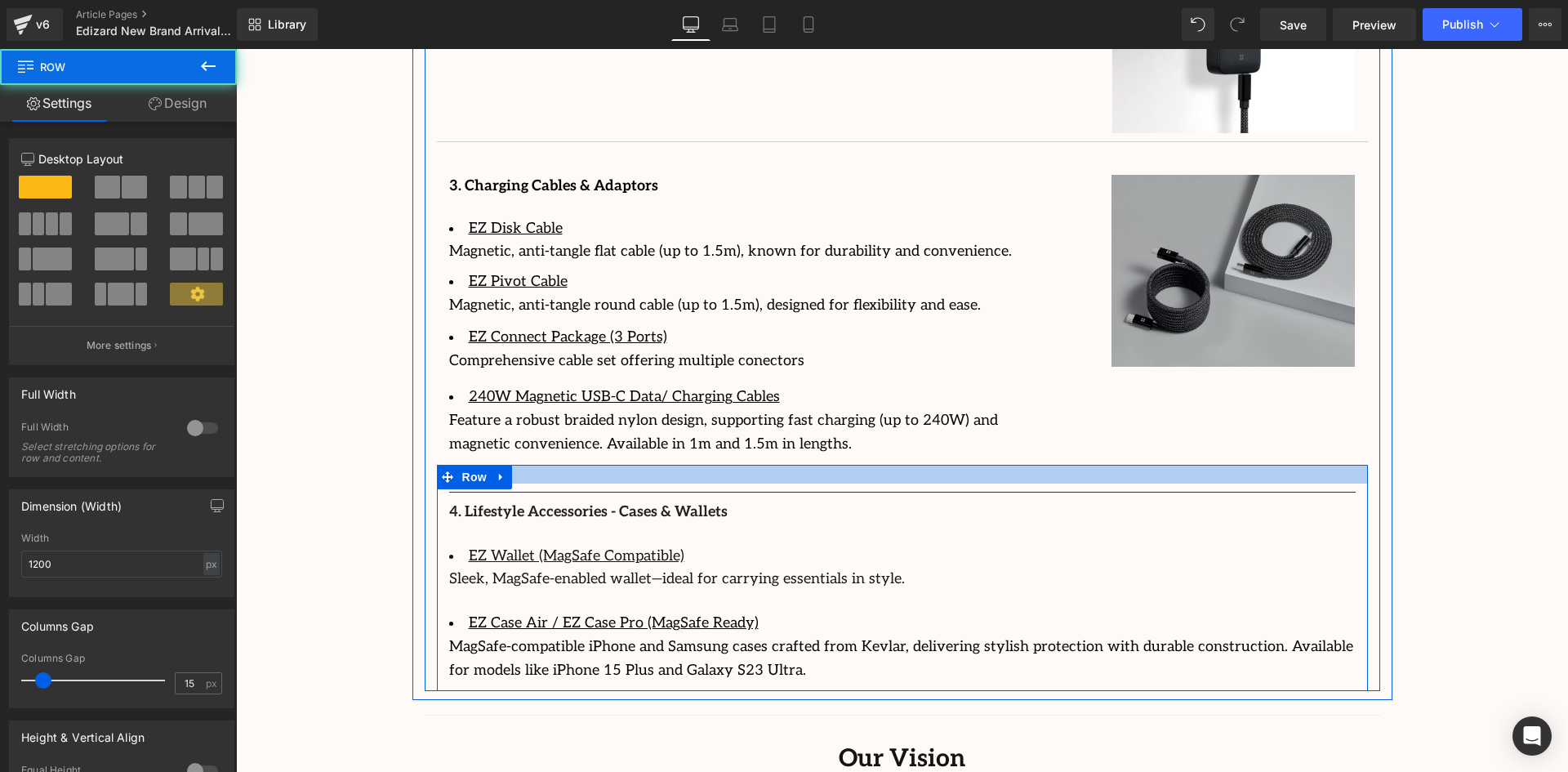
drag, startPoint x: 738, startPoint y: 489, endPoint x: 741, endPoint y: 476, distance: 13.3
click at [736, 464] on div at bounding box center [902, 473] width 931 height 19
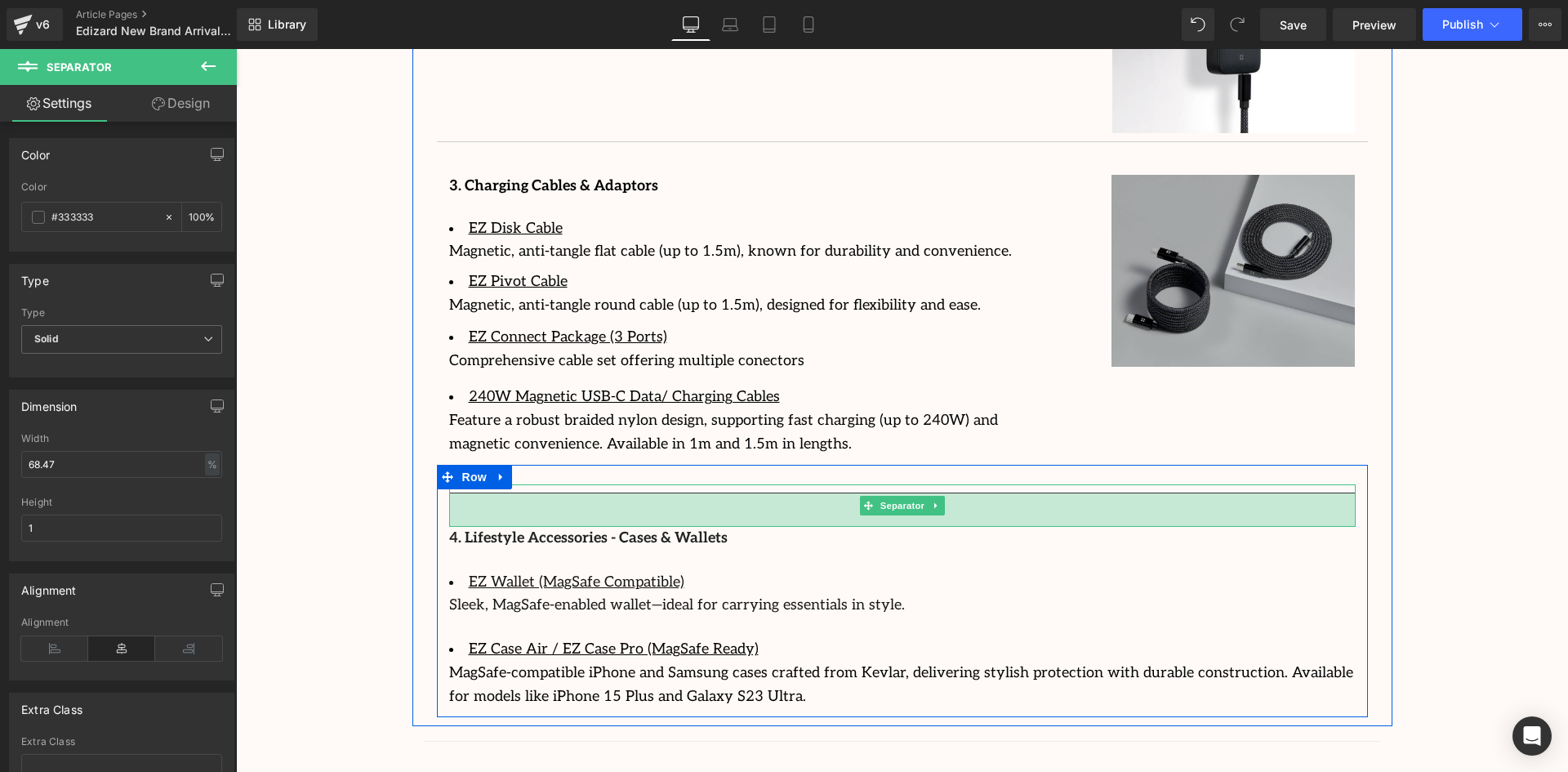
drag, startPoint x: 745, startPoint y: 477, endPoint x: 750, endPoint y: 503, distance: 26.5
click at [754, 503] on div "41px" at bounding box center [902, 510] width 907 height 34
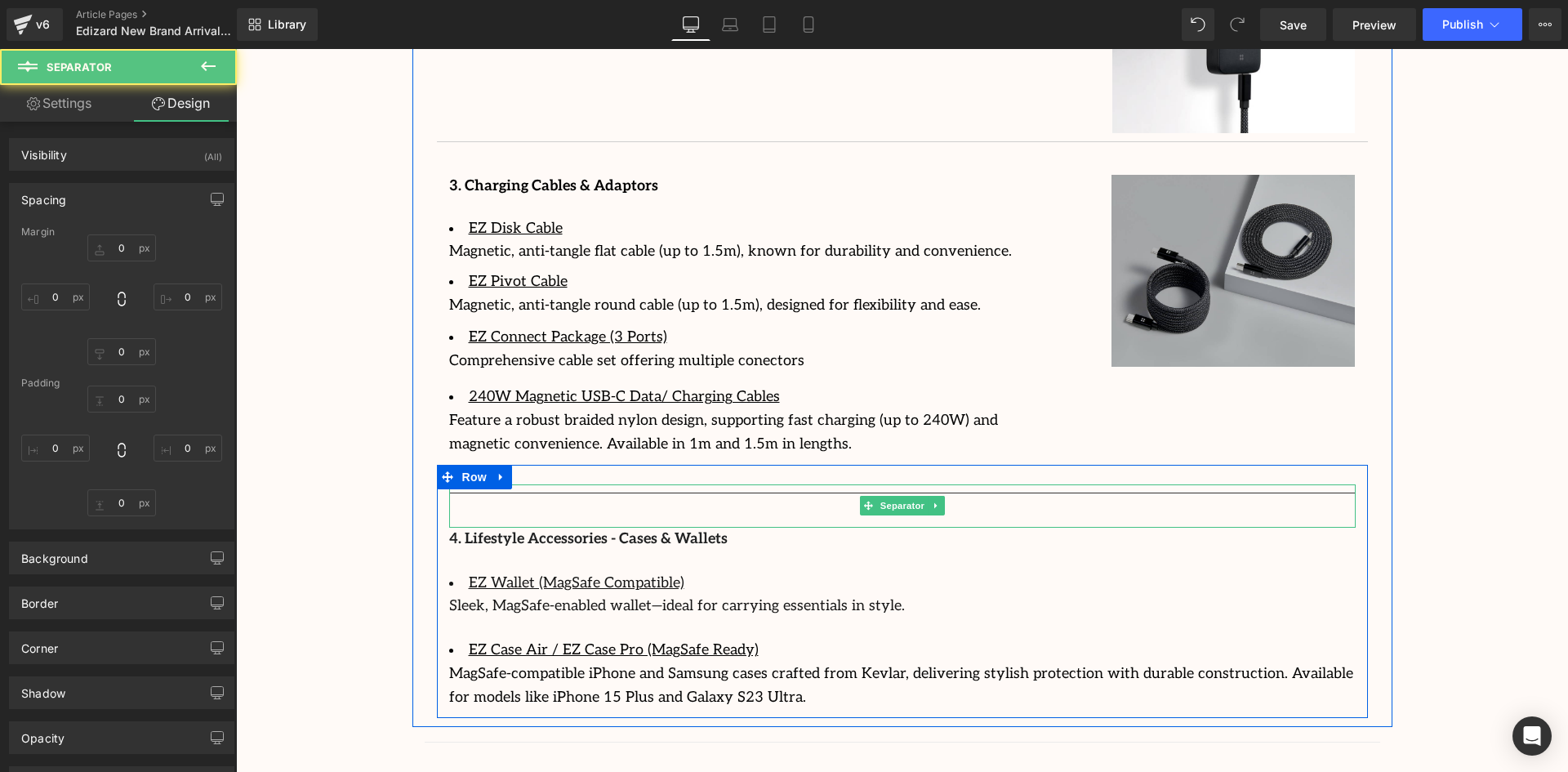
type input "0"
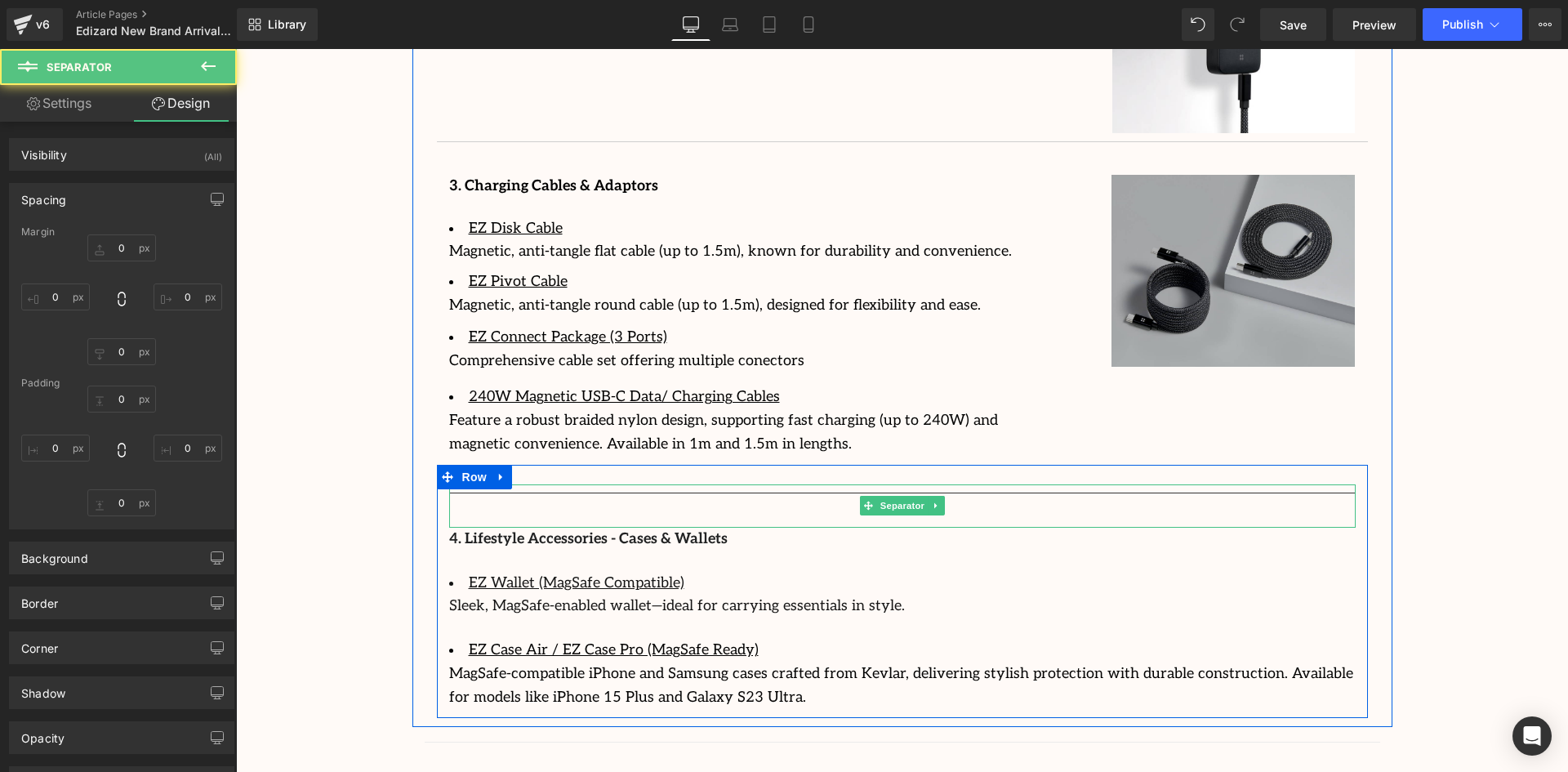
type input "0"
type input "42"
type input "0"
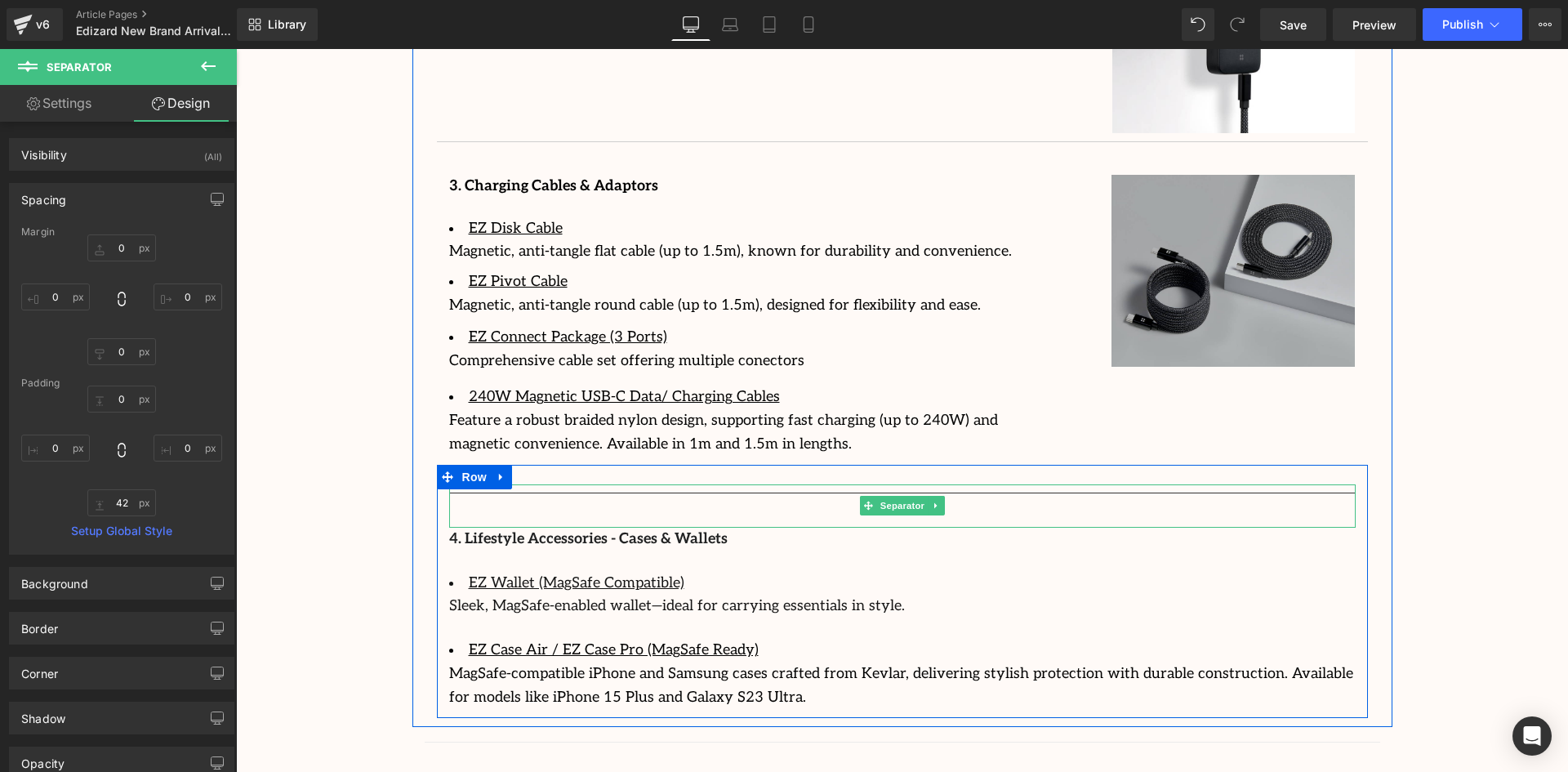
type input "42px"
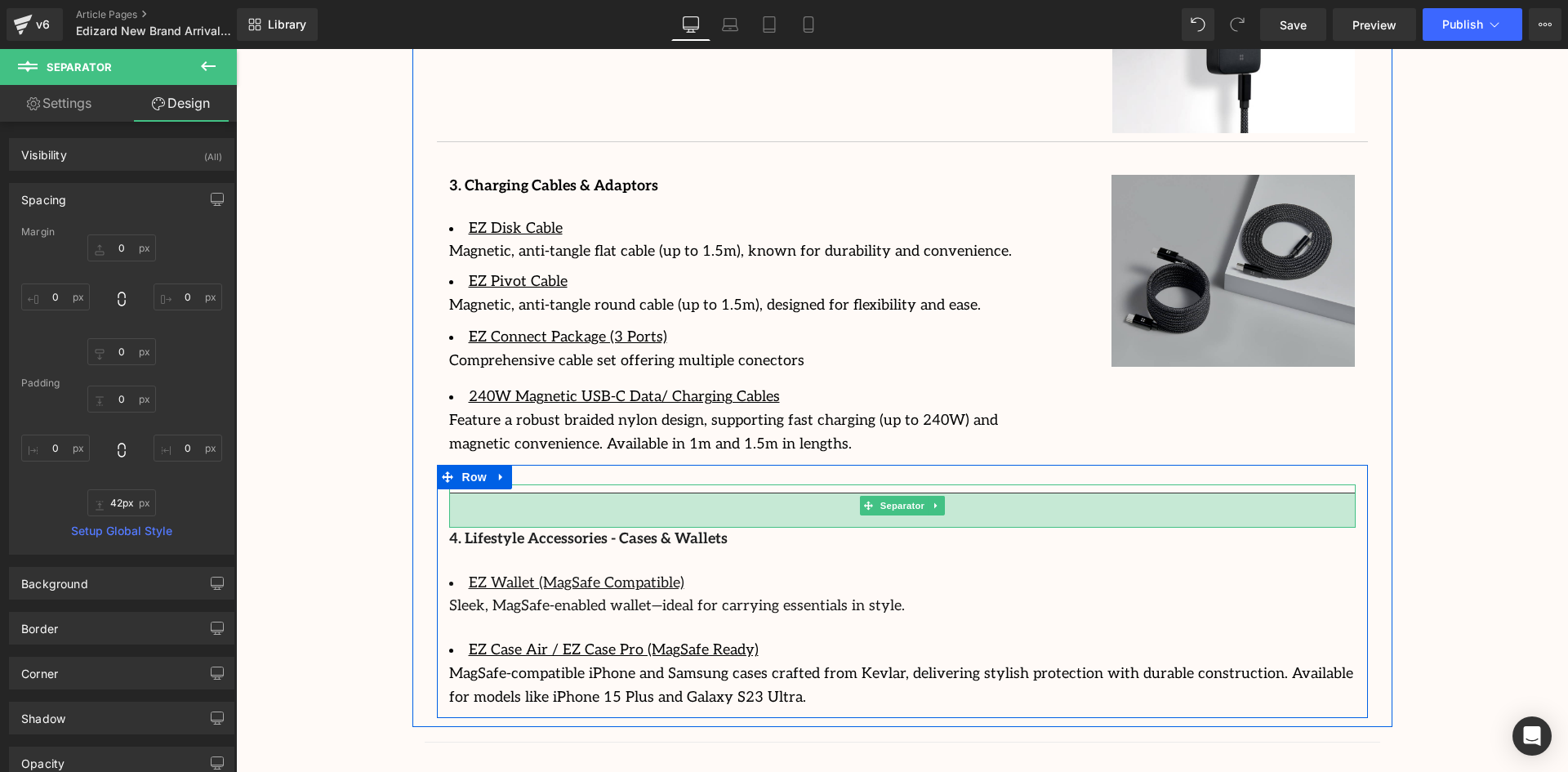
click at [673, 494] on div "42px" at bounding box center [902, 510] width 907 height 34
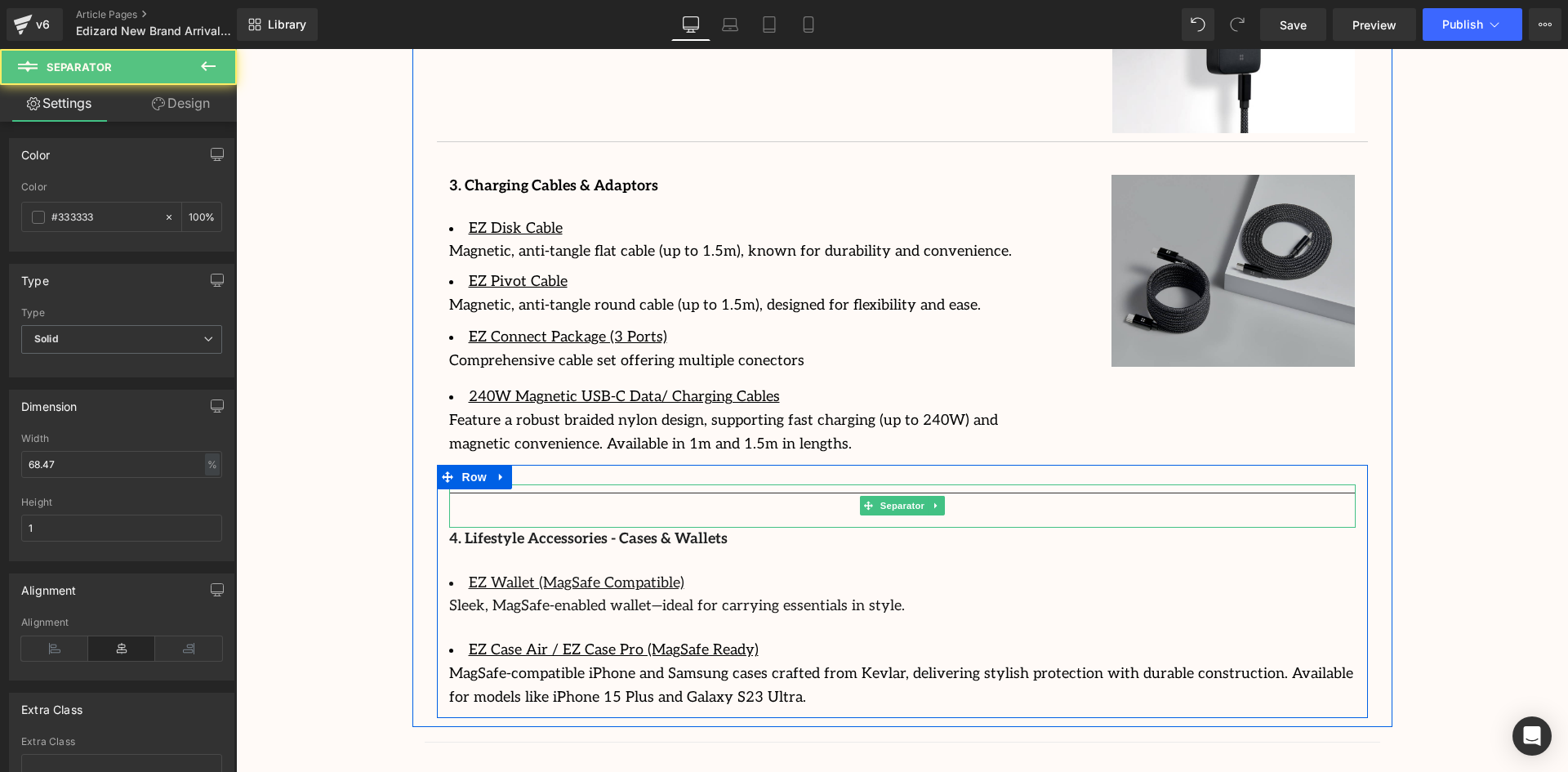
click at [1270, 493] on hr at bounding box center [902, 510] width 907 height 35
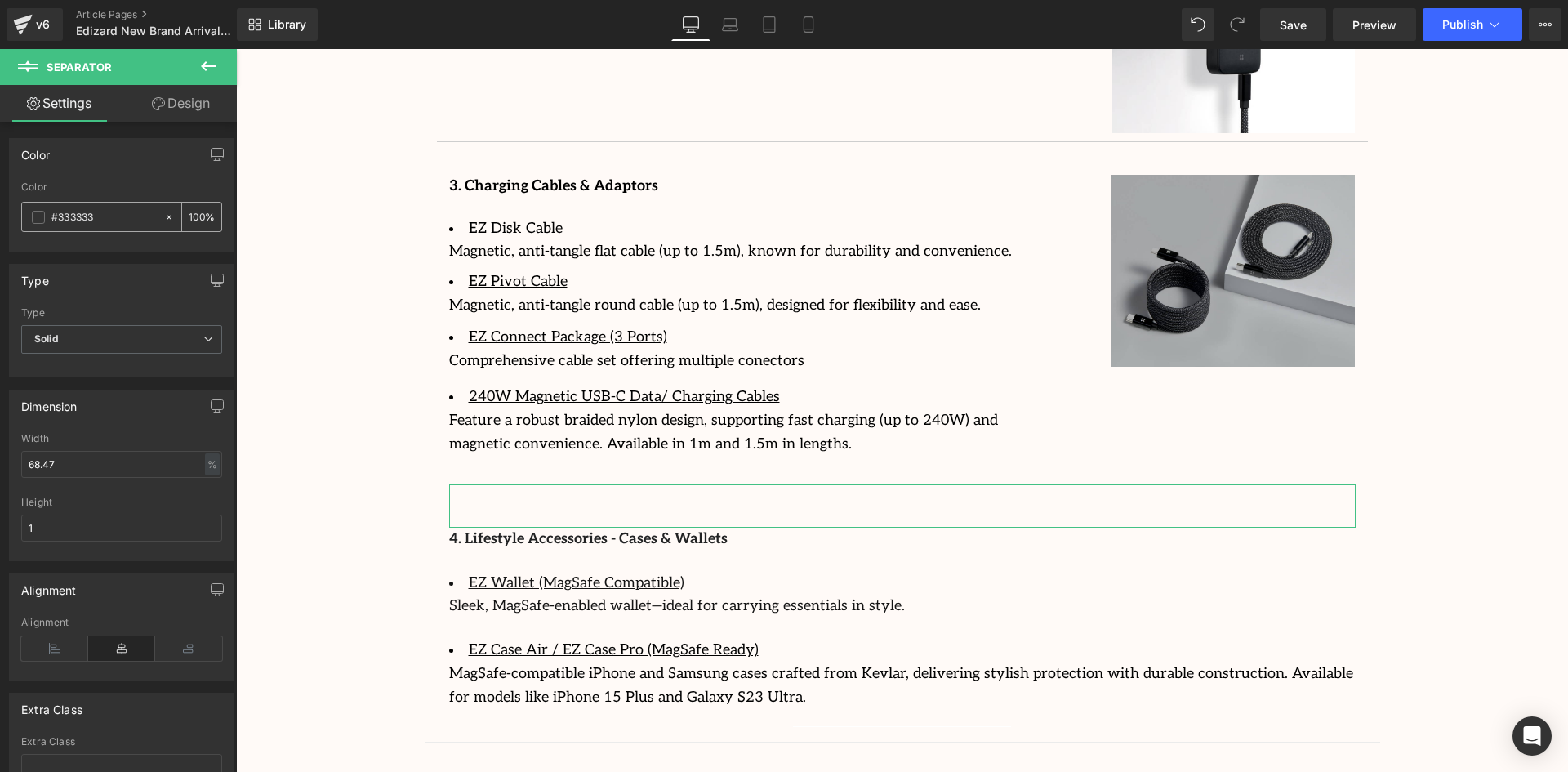
click at [35, 217] on span at bounding box center [38, 217] width 13 height 13
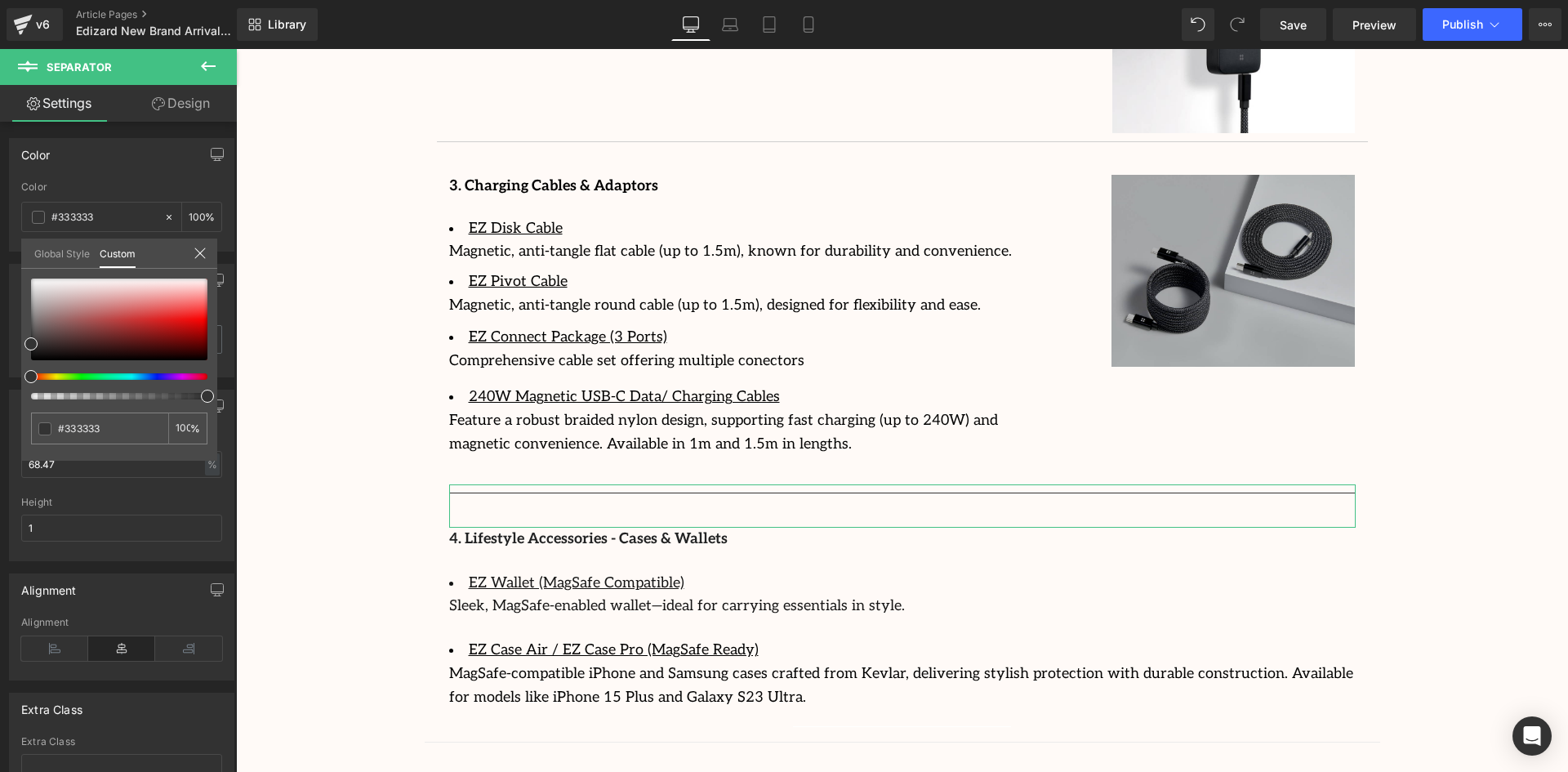
drag, startPoint x: 23, startPoint y: 335, endPoint x: 27, endPoint y: 304, distance: 31.3
click at [27, 304] on div "#333333 100 %" at bounding box center [119, 369] width 196 height 182
type input "#4f4e4e"
type input "#525050"
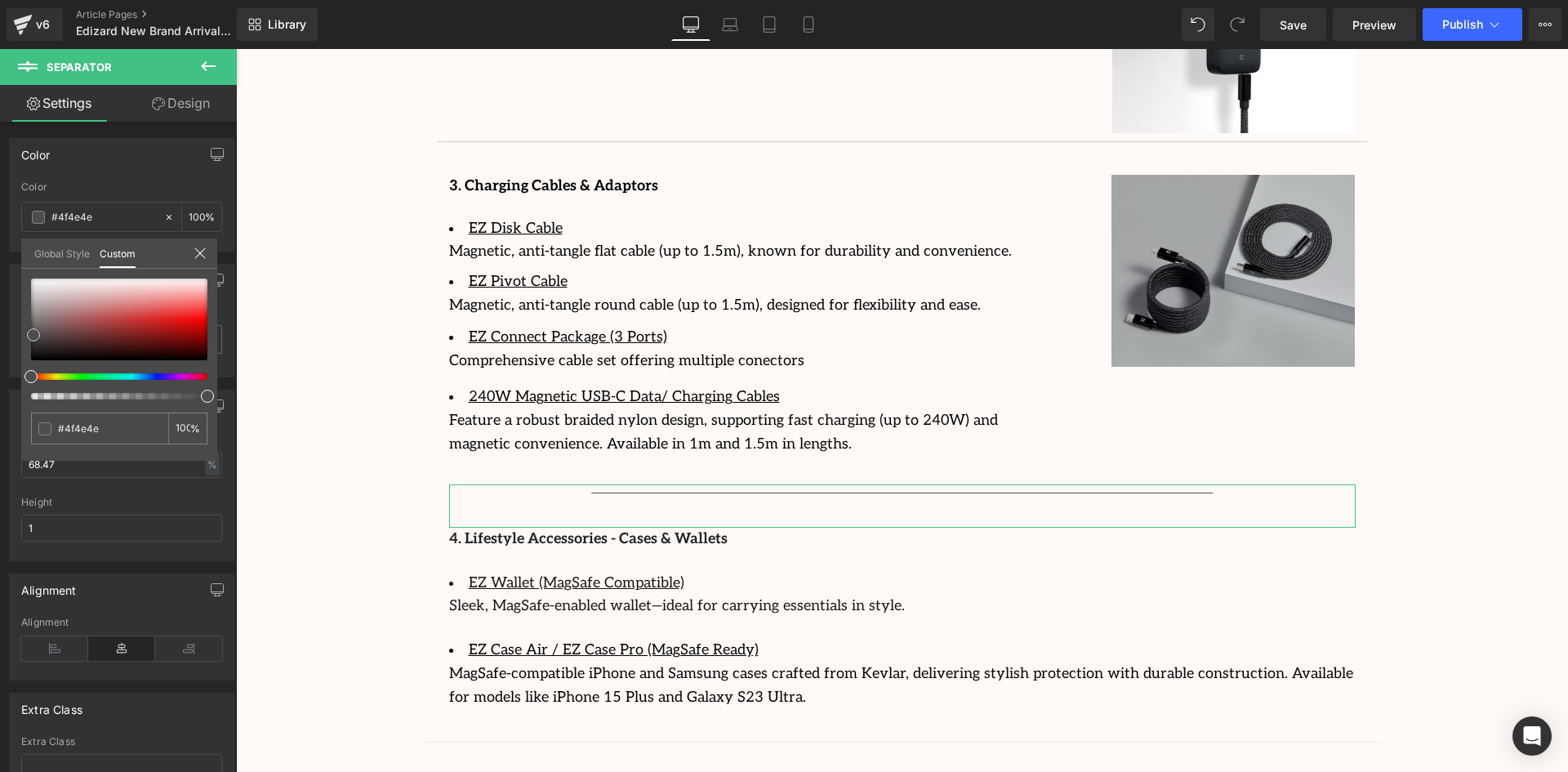
type input "#525050"
type input "#8f8d8d"
type input "#a6a4a4"
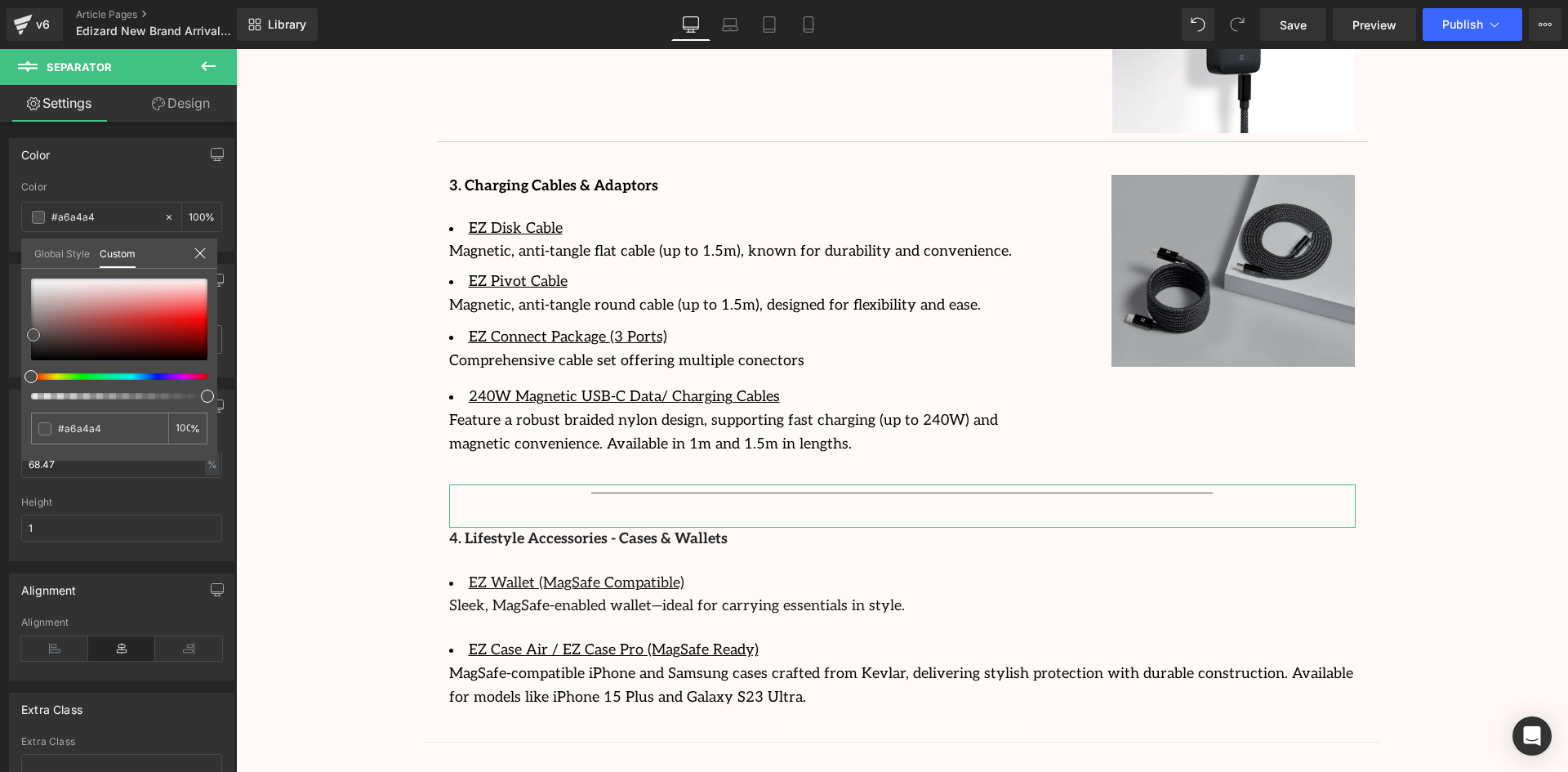
type input "#b3b1b1"
type input "#b8b6b6"
type input "#bfbebe"
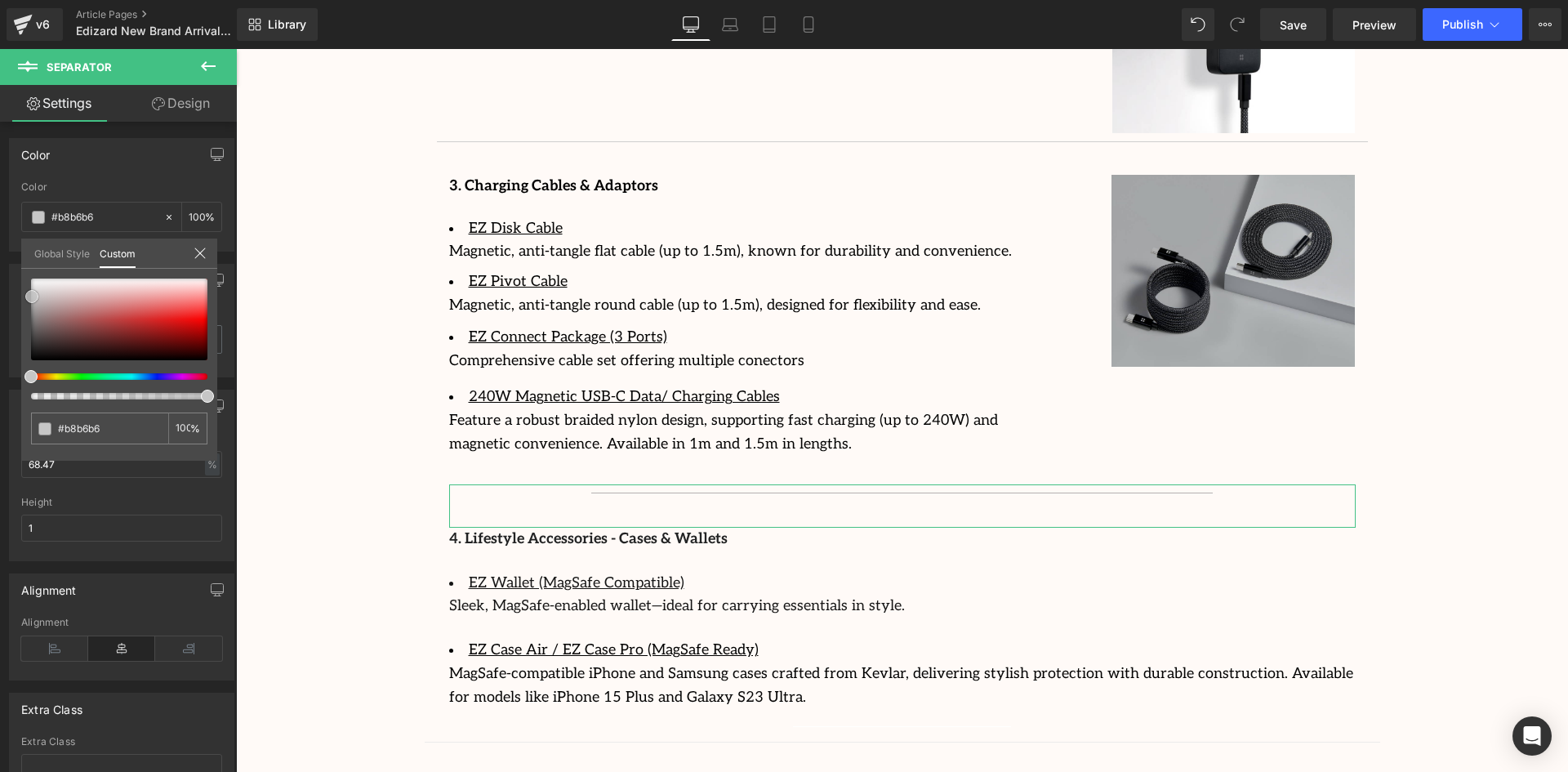
type input "#bfbebe"
type input "#c6c6c6"
type input "#cccccc"
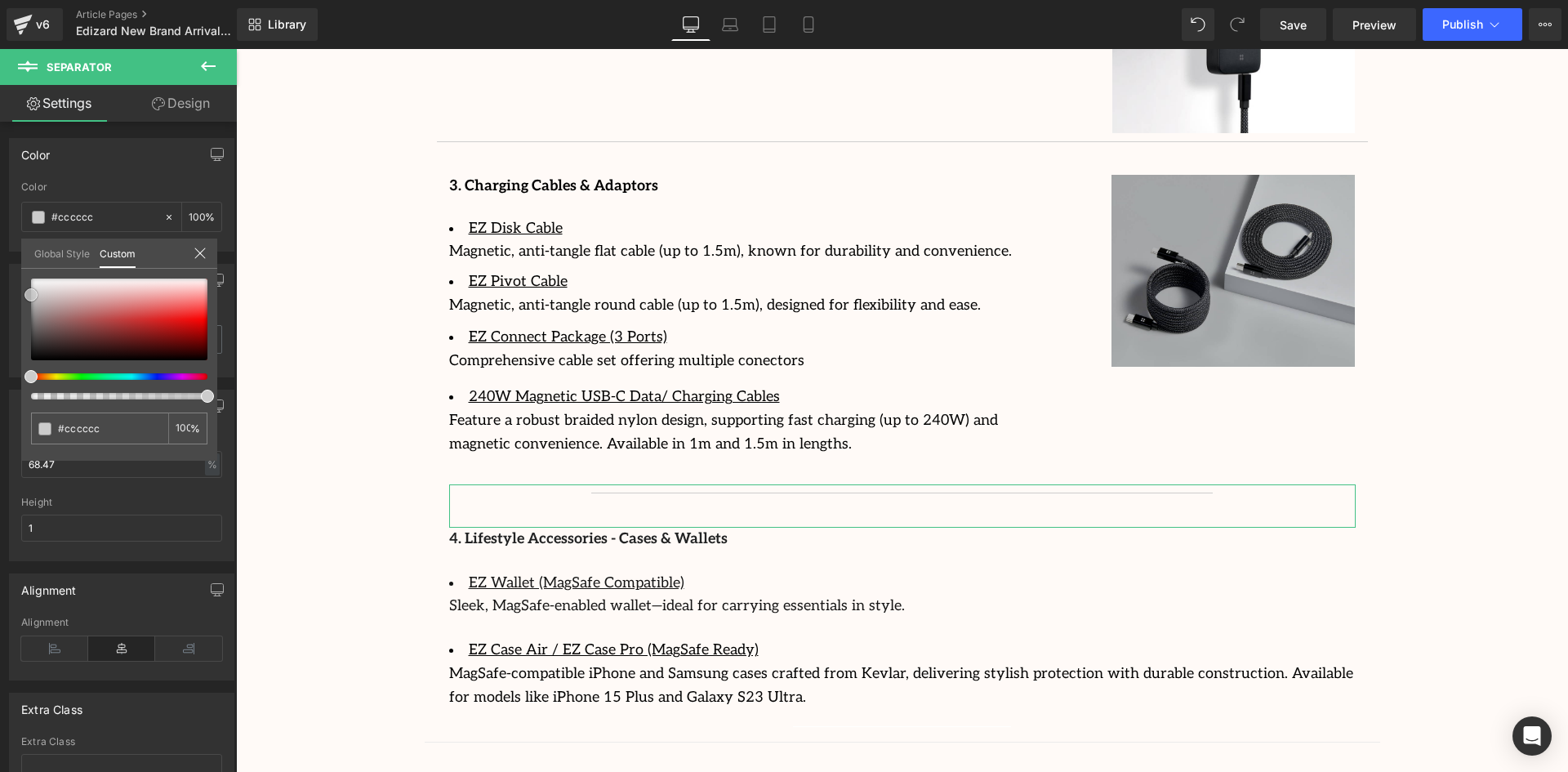
drag, startPoint x: 34, startPoint y: 335, endPoint x: 31, endPoint y: 295, distance: 40.1
click at [31, 295] on div at bounding box center [119, 319] width 177 height 82
drag, startPoint x: 64, startPoint y: 460, endPoint x: 4, endPoint y: 456, distance: 60.1
click at [4, 252] on div "Color rgba(204, 204, 204, 1) Color #cccccc 100 % Global Style Custom Setup Glob…" at bounding box center [122, 188] width 245 height 125
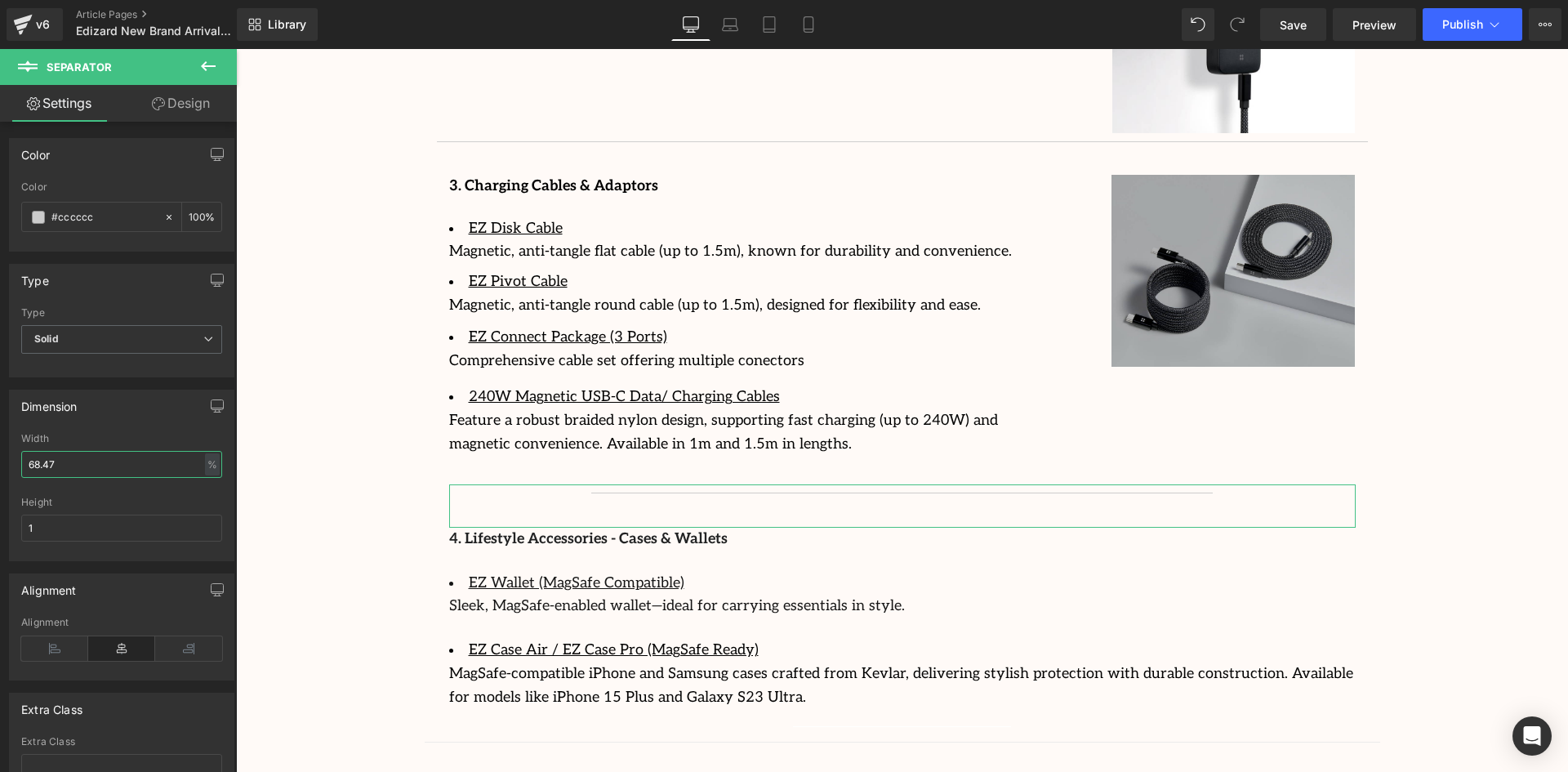
click at [66, 461] on input "68.47" at bounding box center [121, 463] width 201 height 27
type input "100"
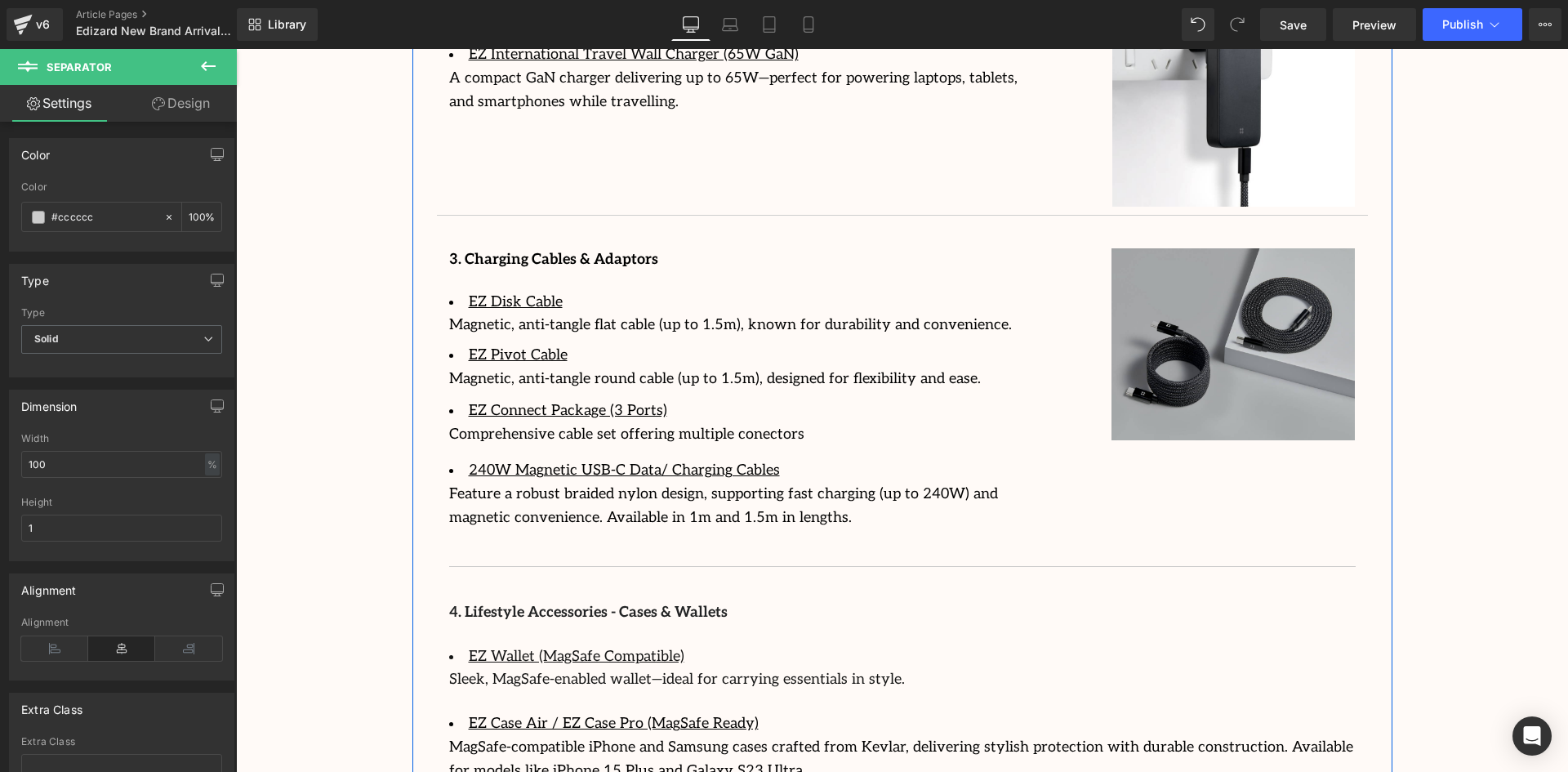
scroll to position [2838, 0]
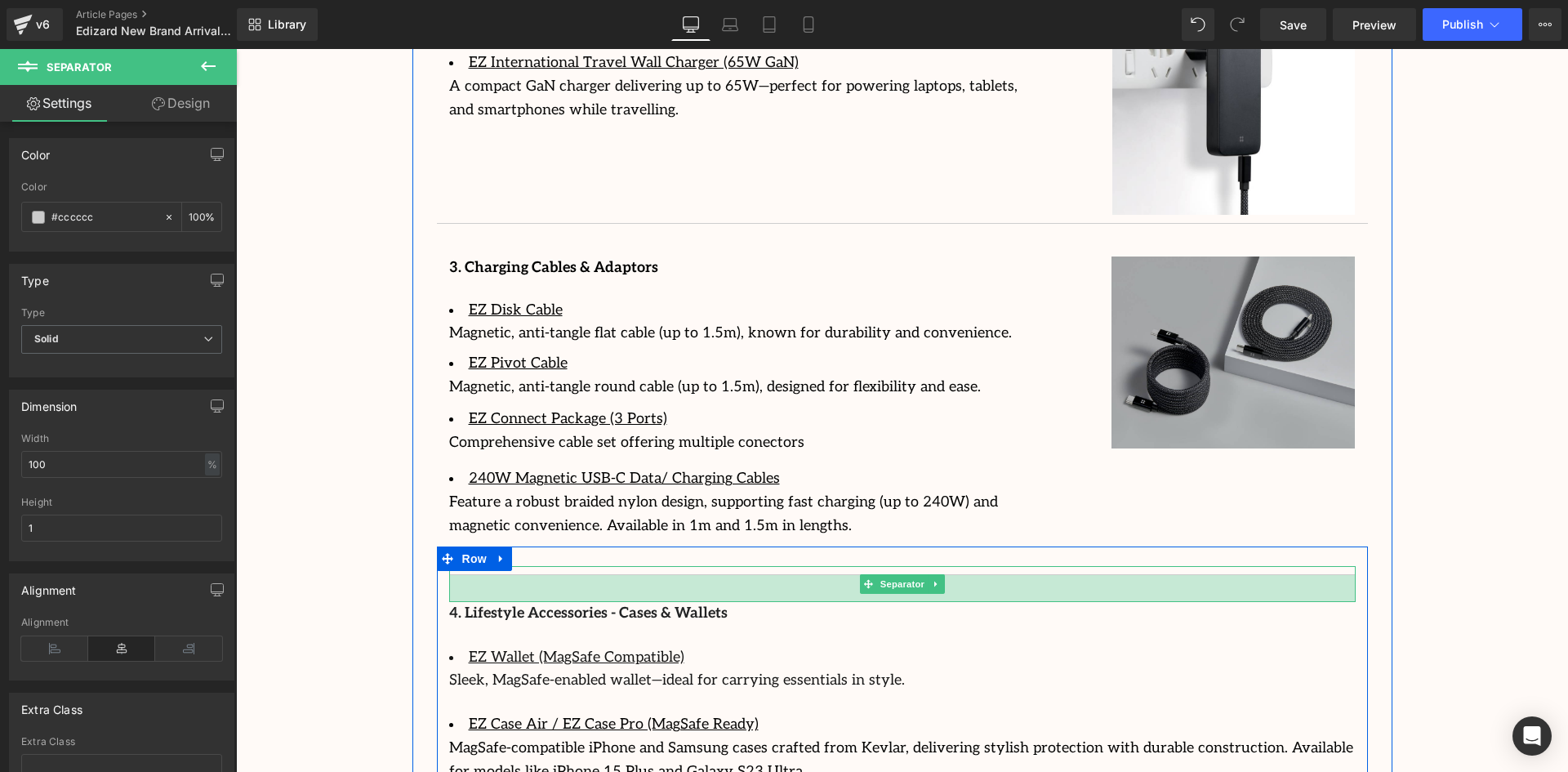
click at [670, 578] on div "33px" at bounding box center [902, 588] width 907 height 27
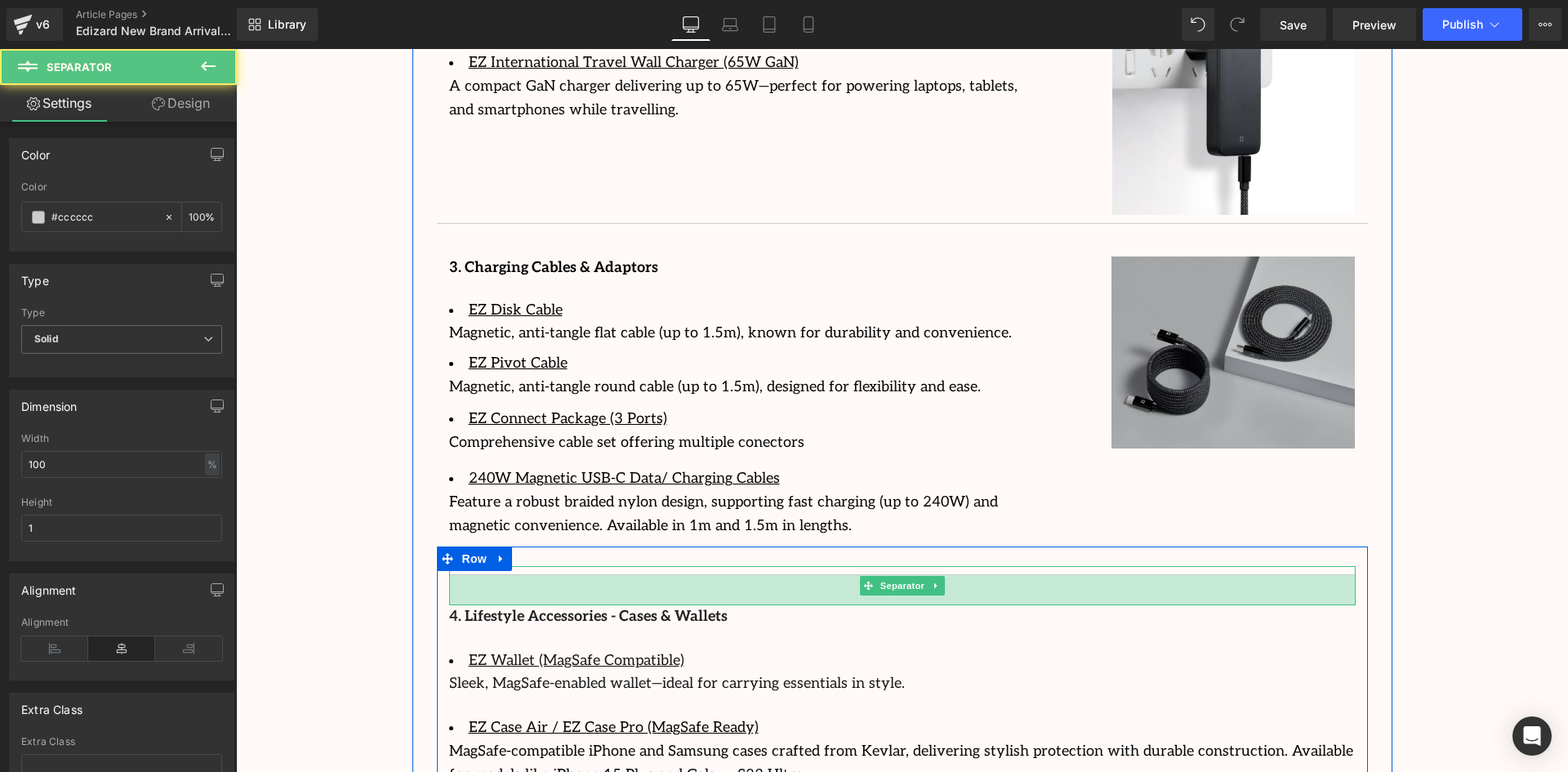
drag, startPoint x: 728, startPoint y: 575, endPoint x: 752, endPoint y: 576, distance: 24.0
click at [732, 579] on div "37px" at bounding box center [902, 590] width 907 height 30
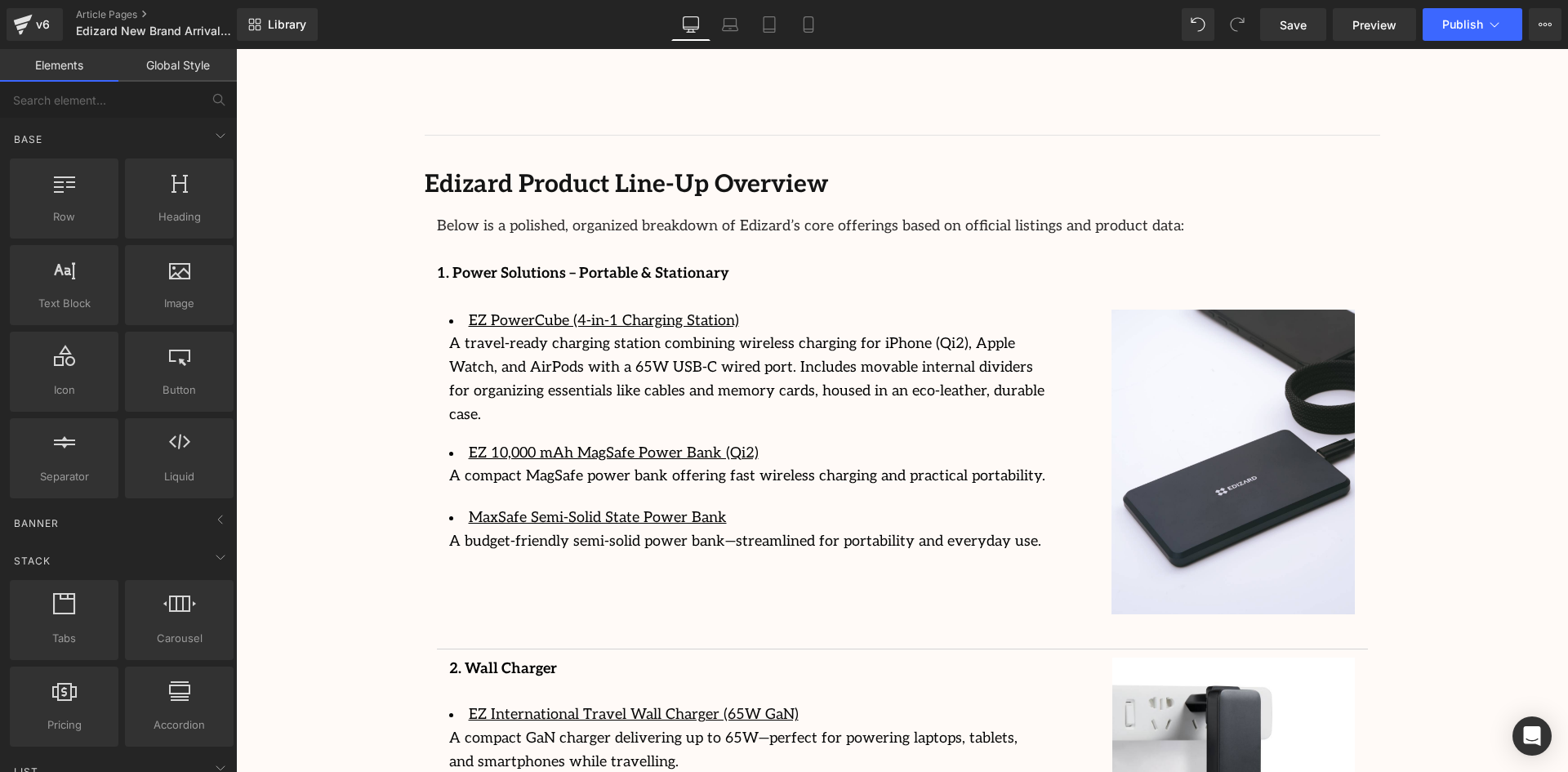
scroll to position [2185, 0]
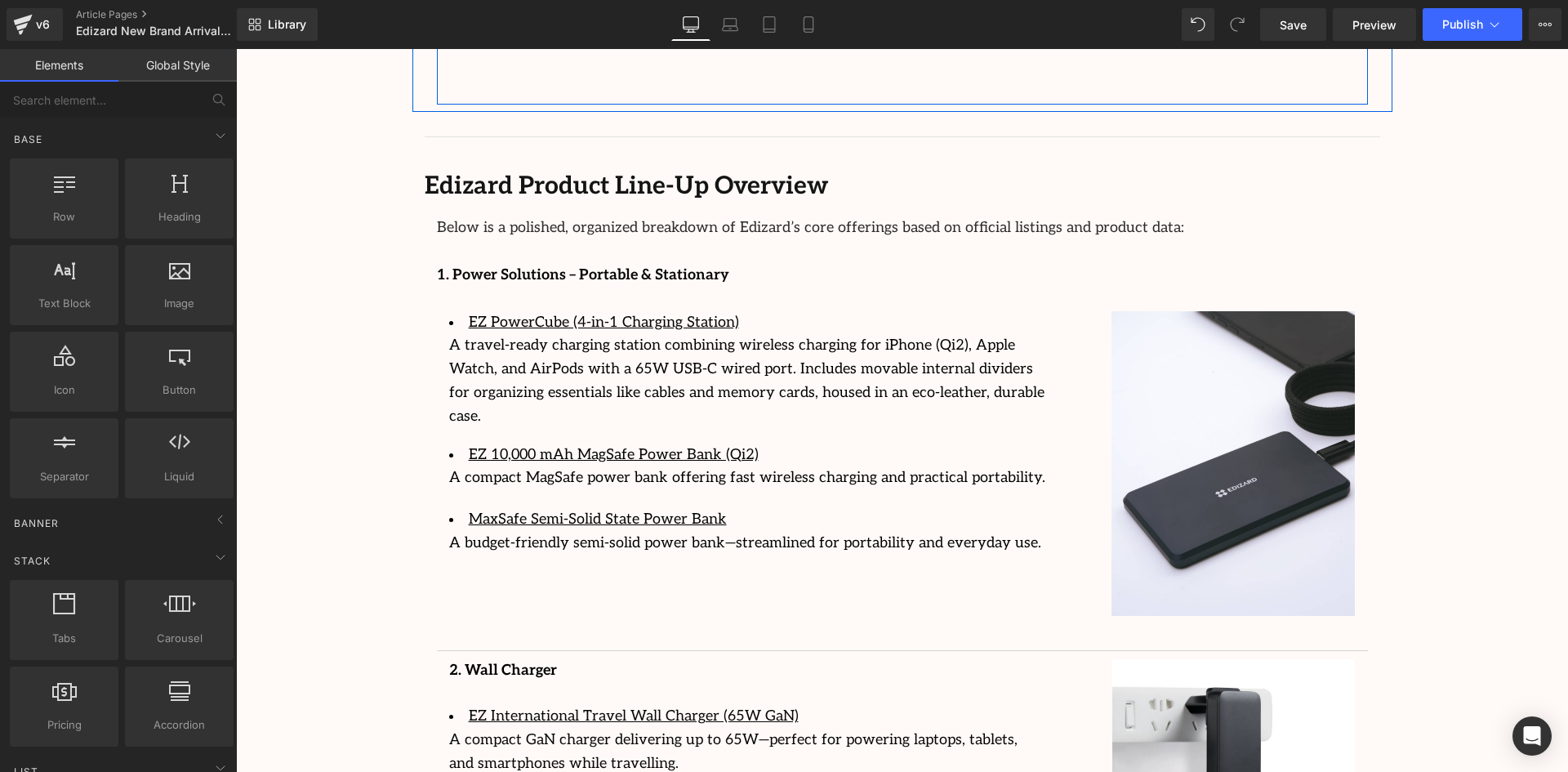
click at [646, 171] on b "Edizard Product Line-Up Overview" at bounding box center [626, 186] width 403 height 29
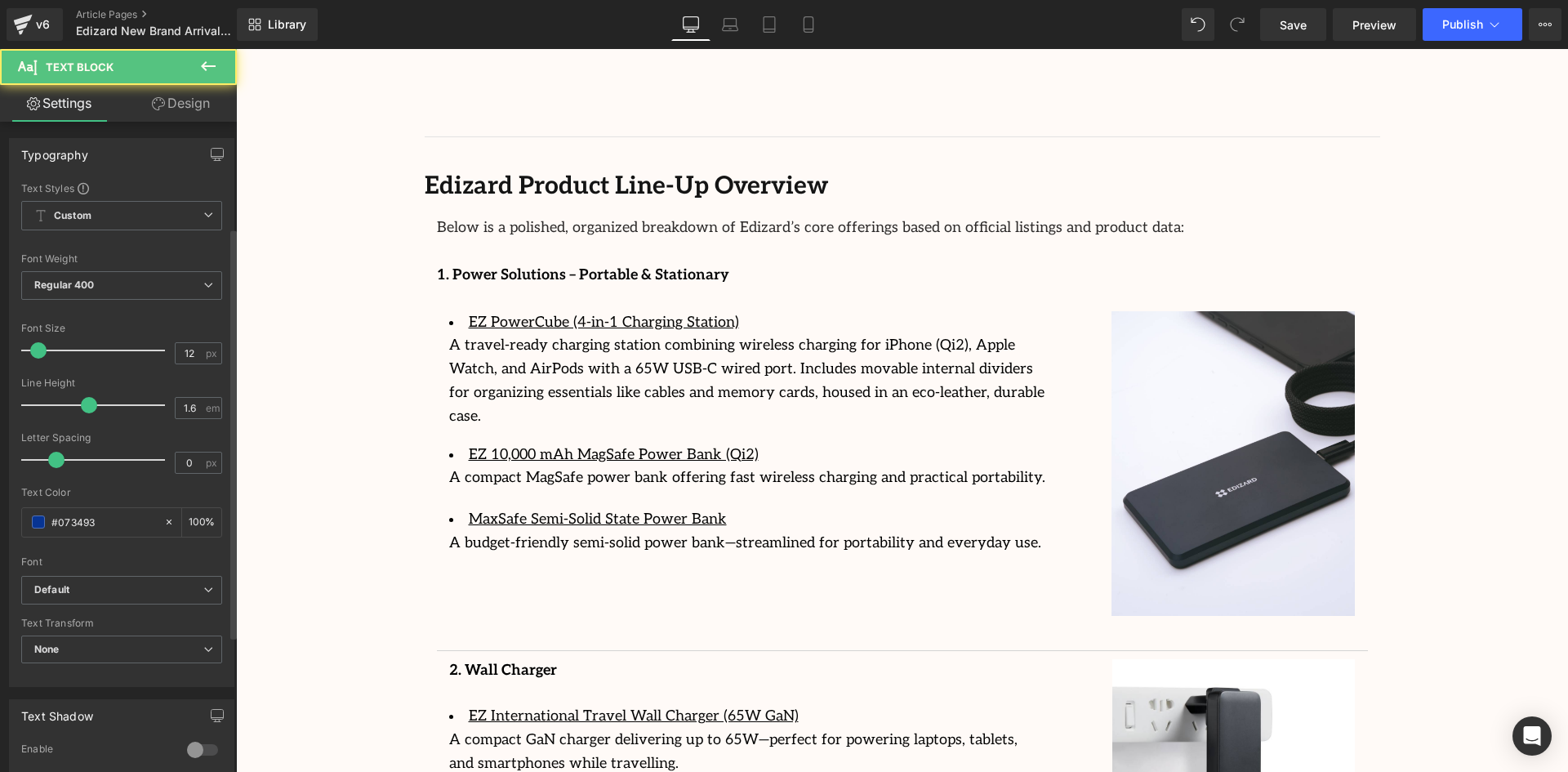
scroll to position [383, 0]
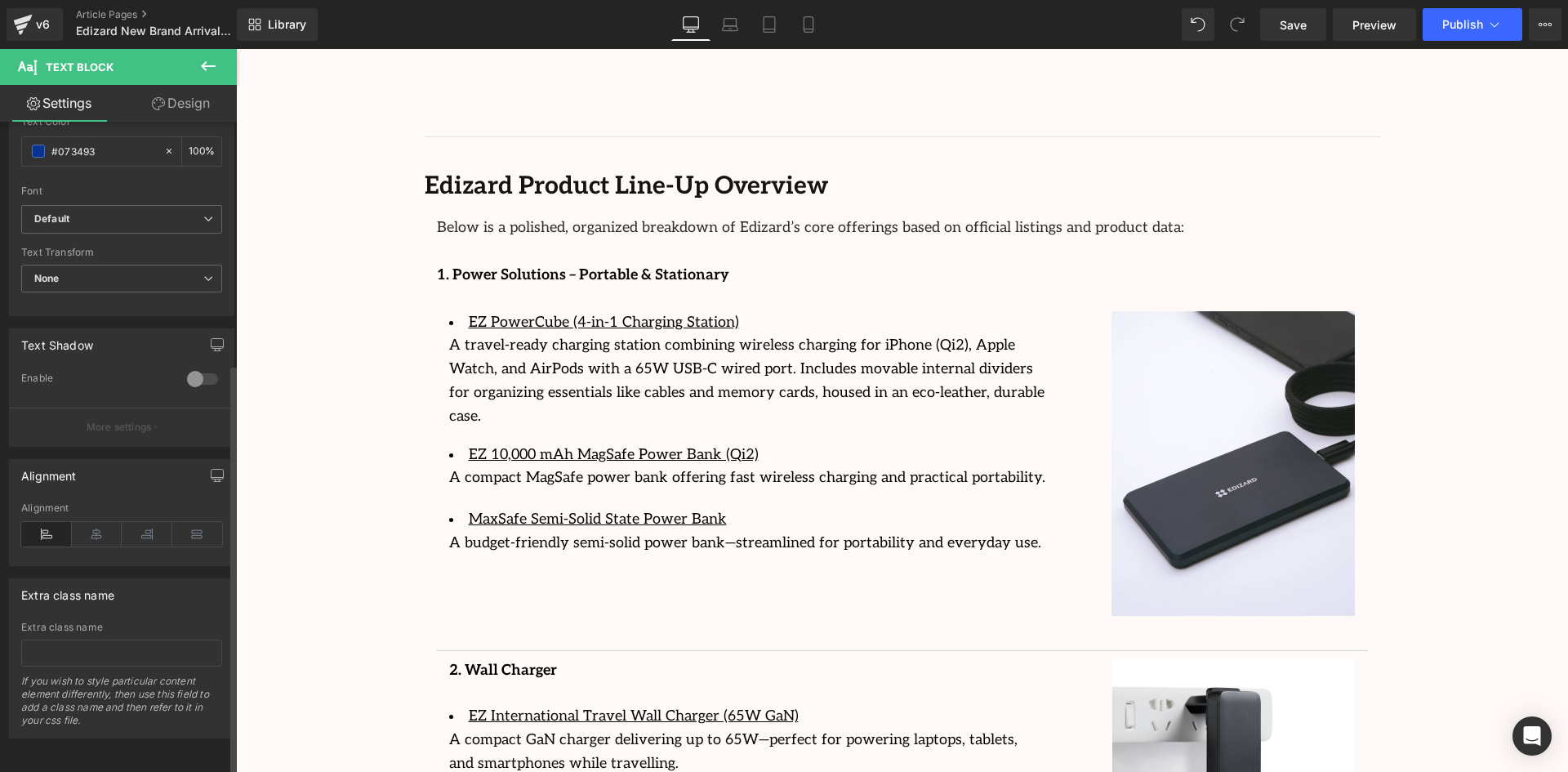
click at [91, 508] on div "Alignment" at bounding box center [121, 533] width 201 height 63
click at [97, 522] on icon at bounding box center [96, 534] width 50 height 25
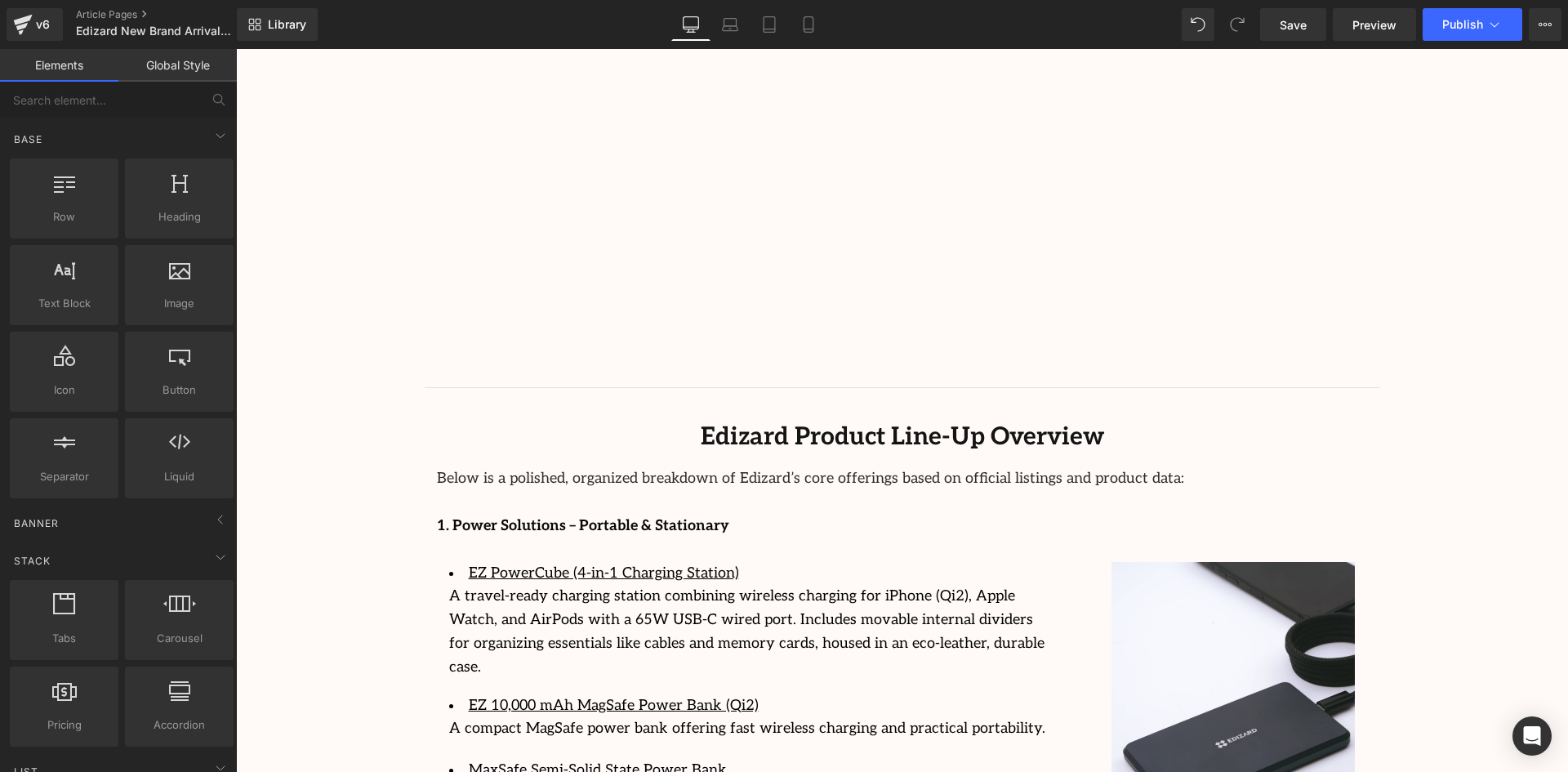
scroll to position [2104, 0]
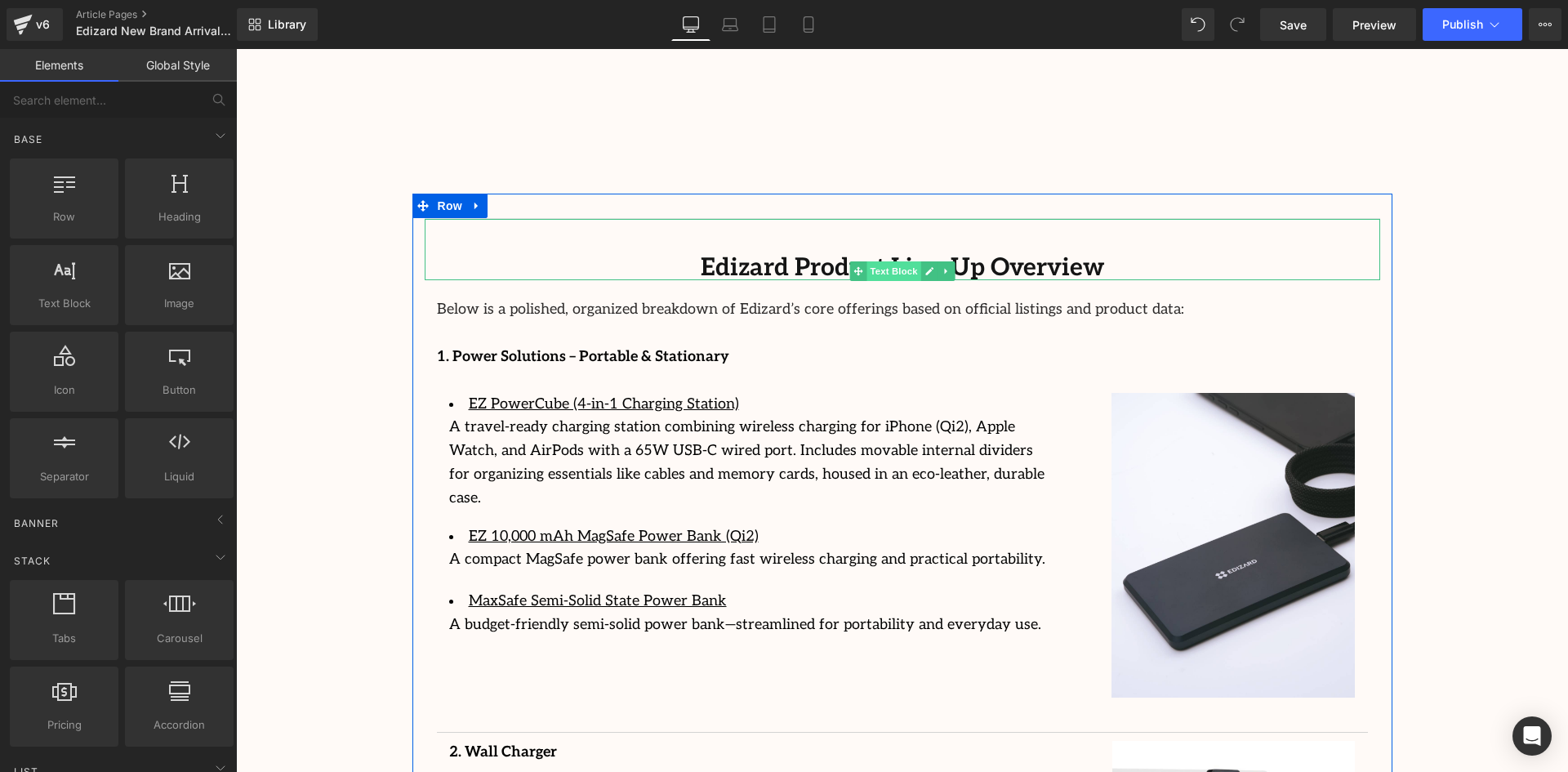
click at [906, 261] on span "Text Block" at bounding box center [893, 270] width 54 height 19
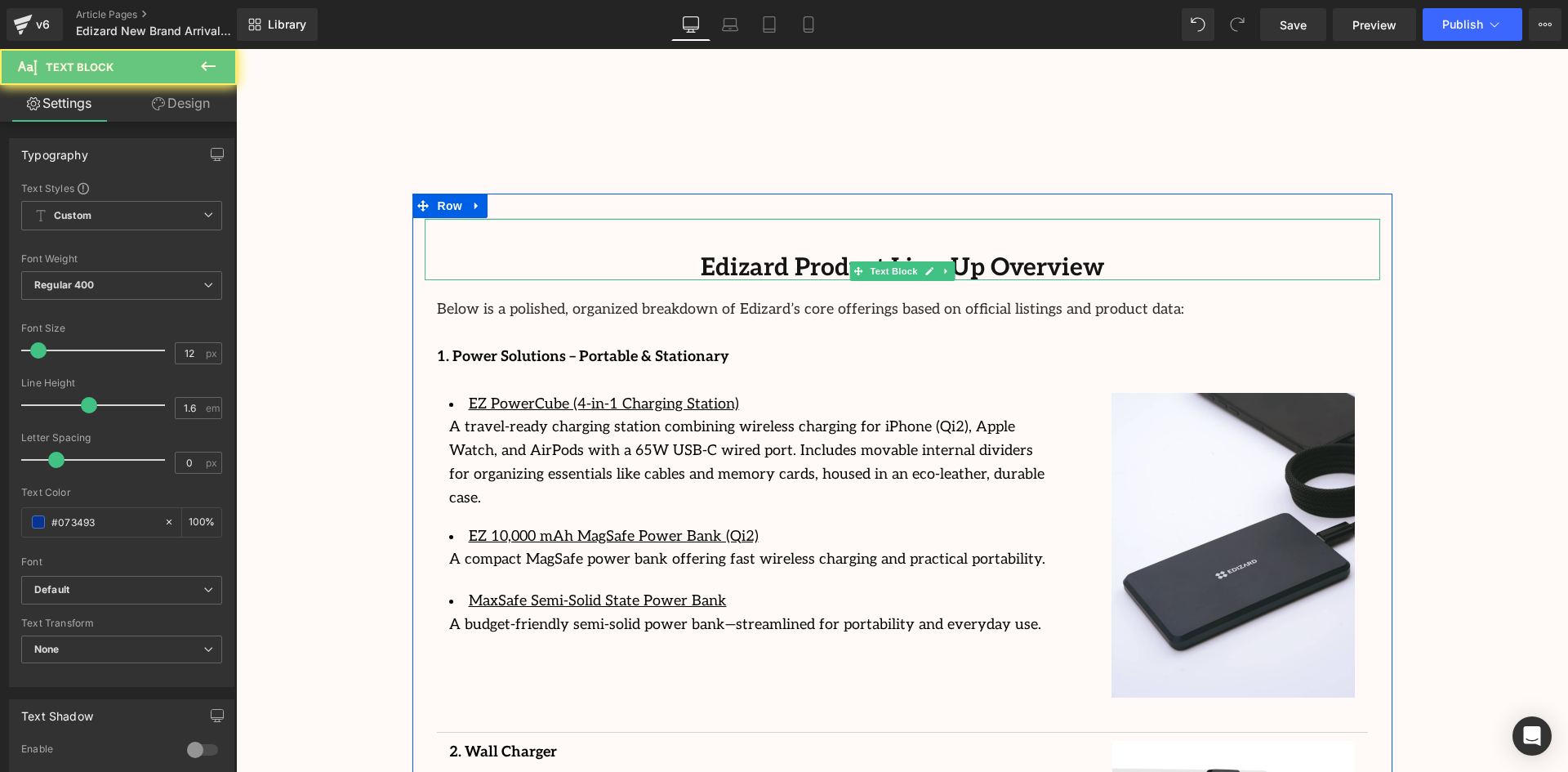
click at [1015, 253] on b "Edizard Product Line-Up Overview" at bounding box center [902, 267] width 403 height 29
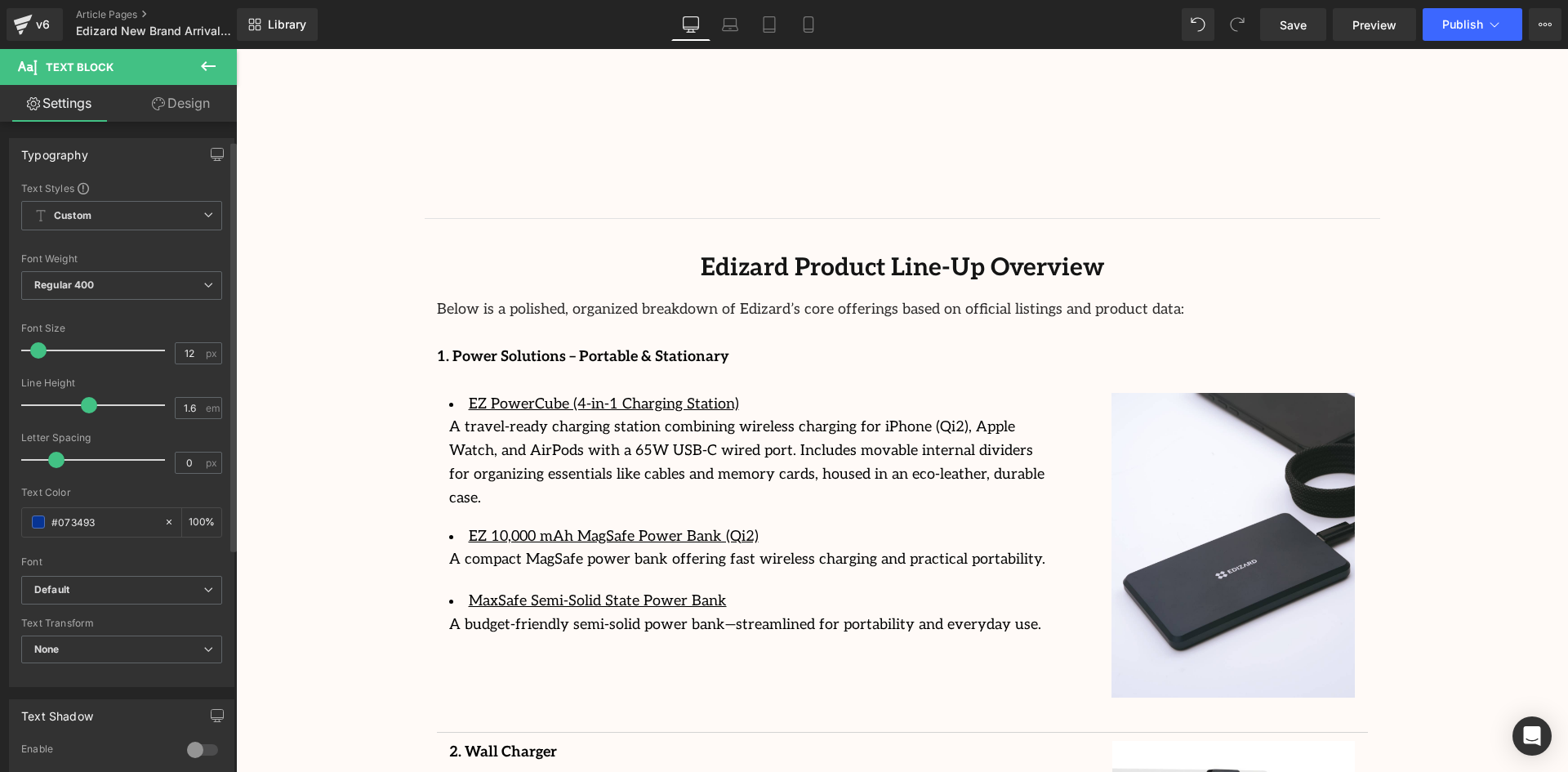
scroll to position [327, 0]
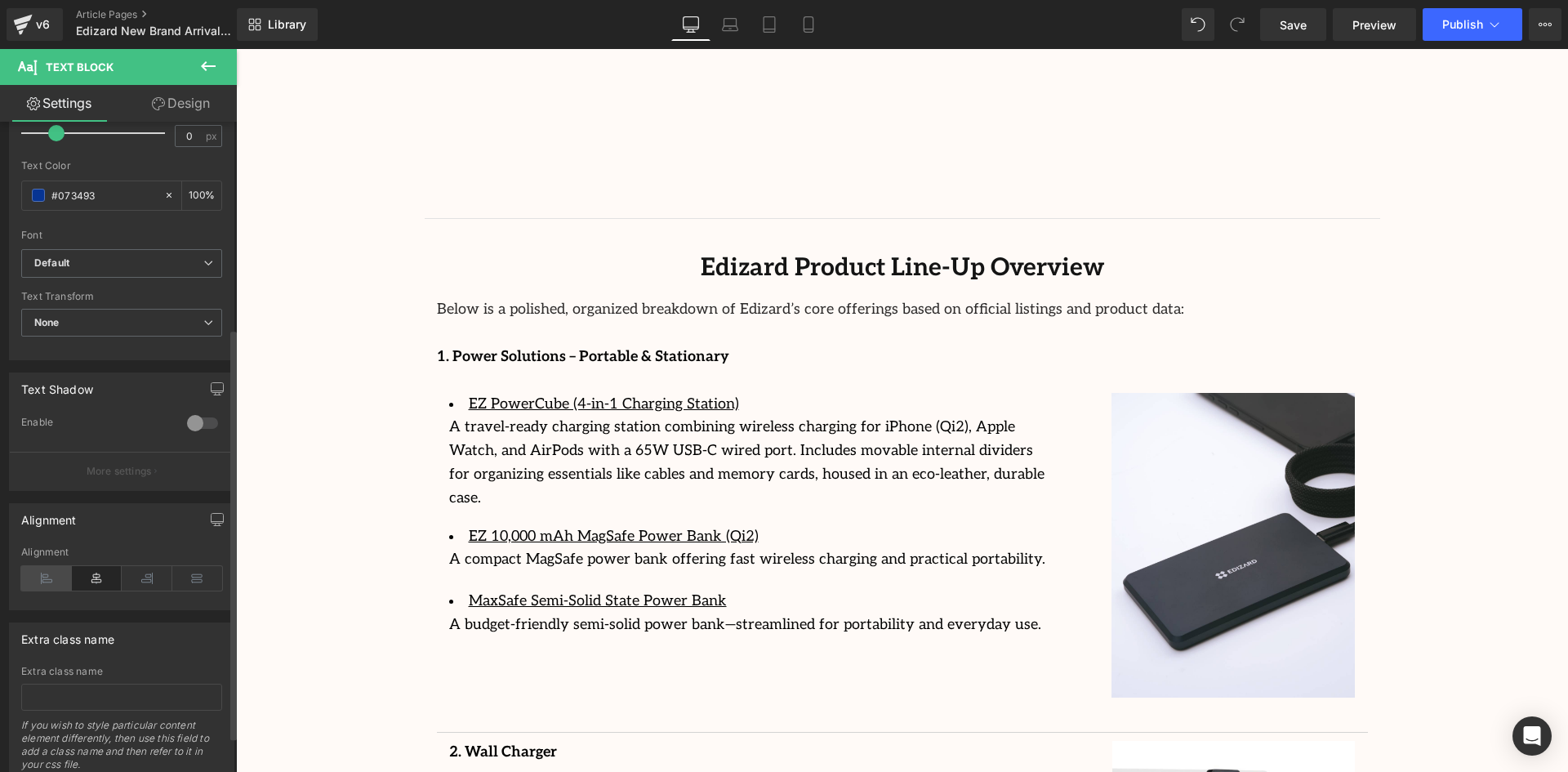
click at [57, 574] on icon at bounding box center [46, 578] width 50 height 25
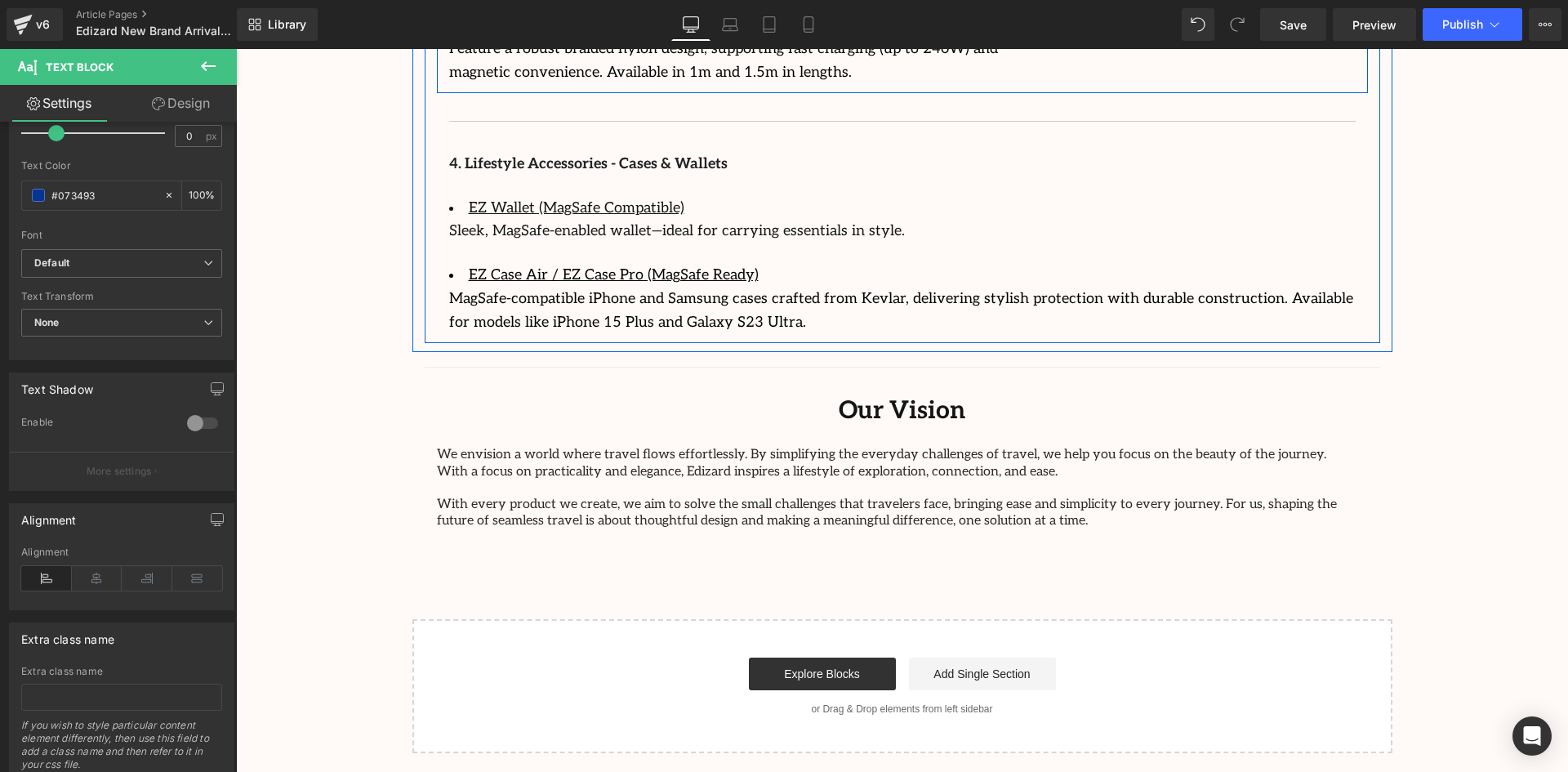
scroll to position [3292, 0]
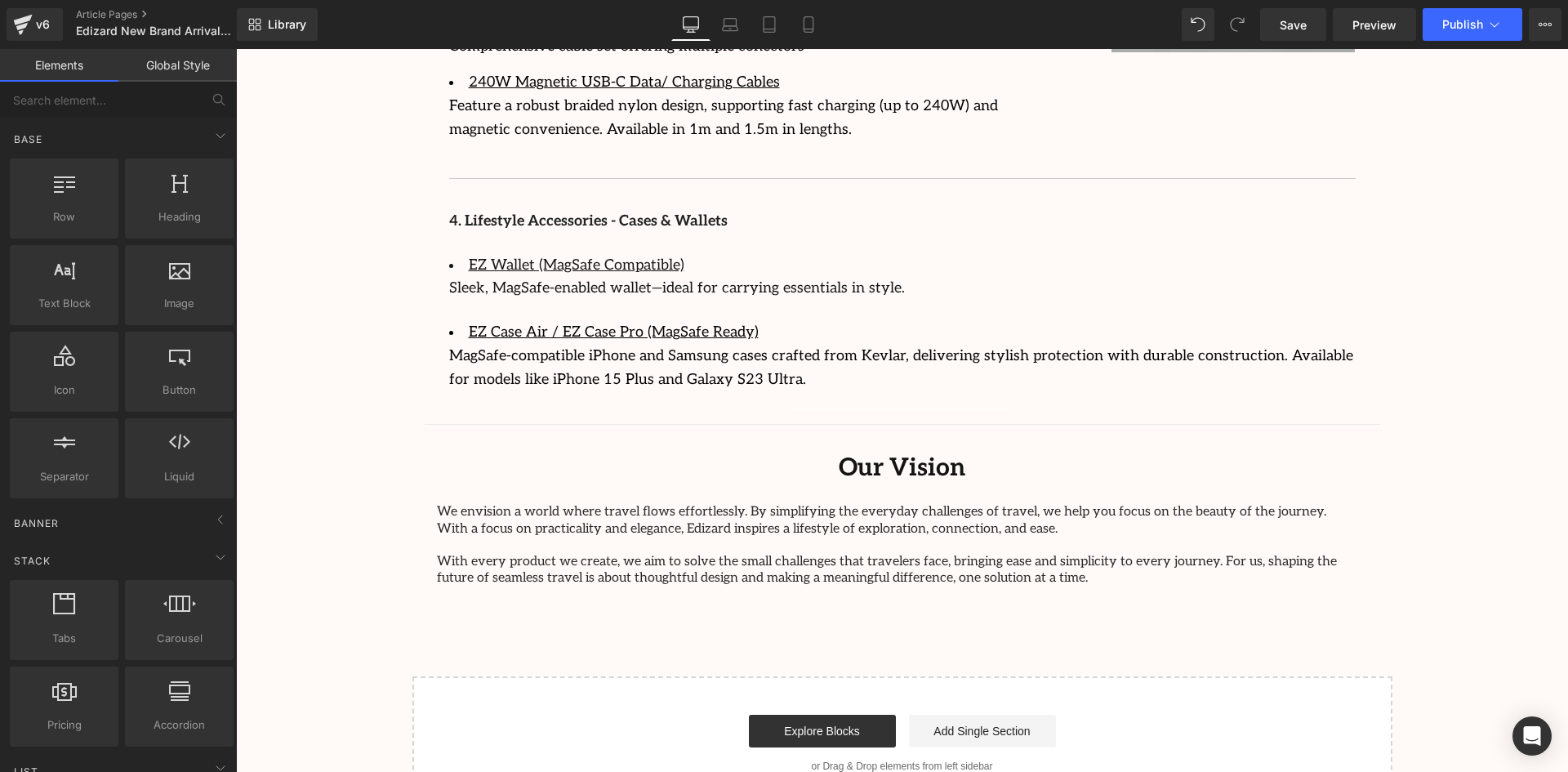
scroll to position [3129, 0]
